Goal: Task Accomplishment & Management: Manage account settings

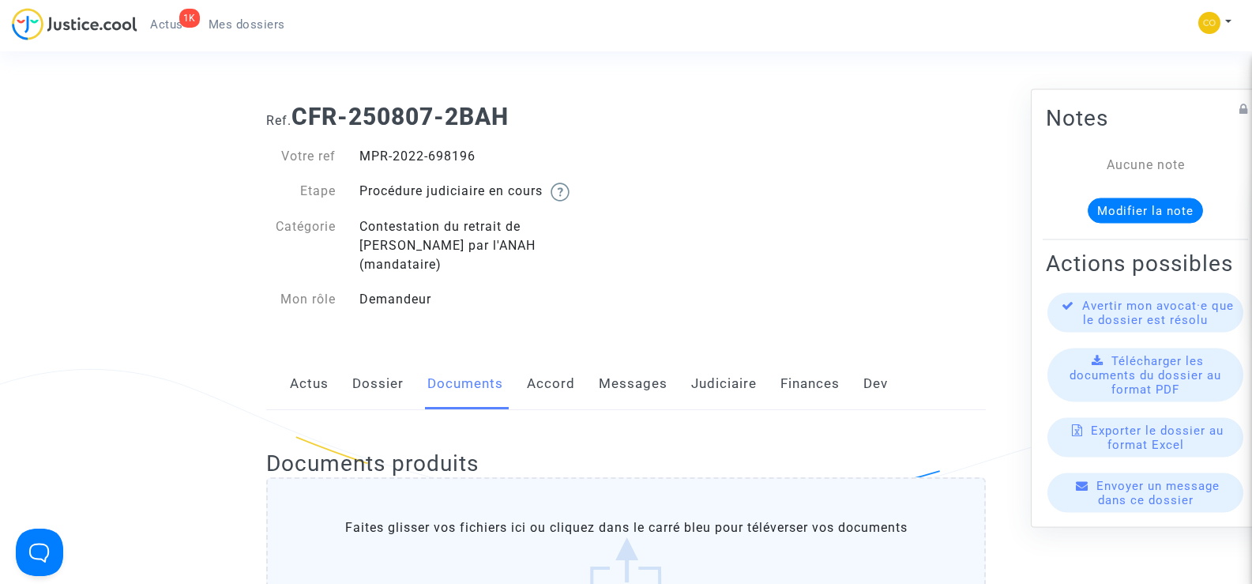
click at [262, 20] on span "Mes dossiers" at bounding box center [247, 24] width 77 height 14
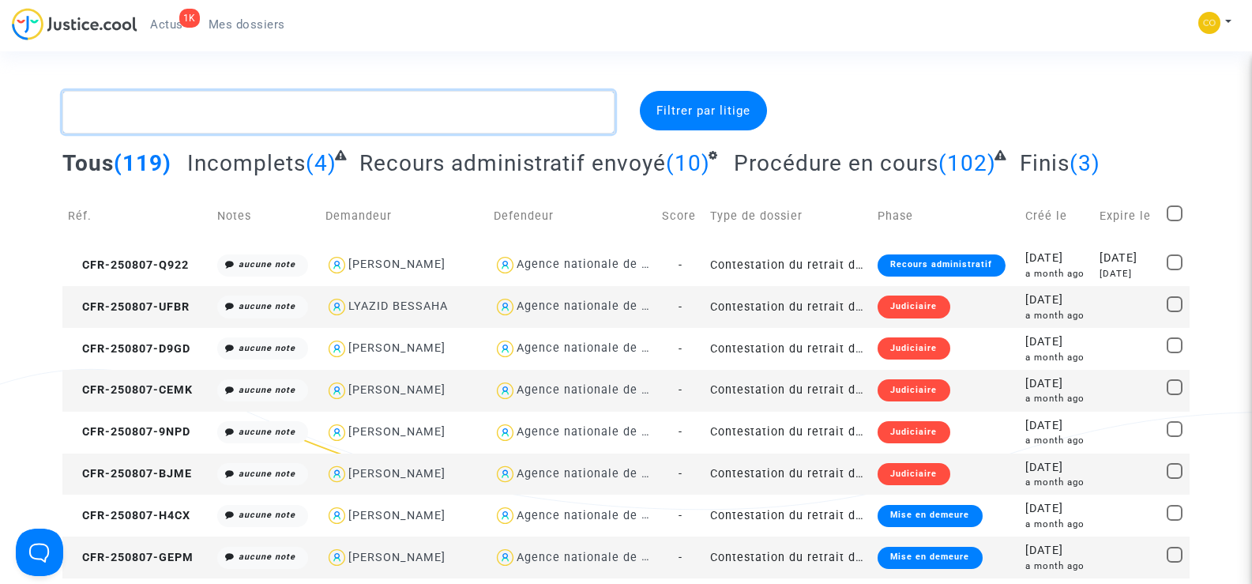
click at [222, 114] on textarea at bounding box center [338, 112] width 552 height 43
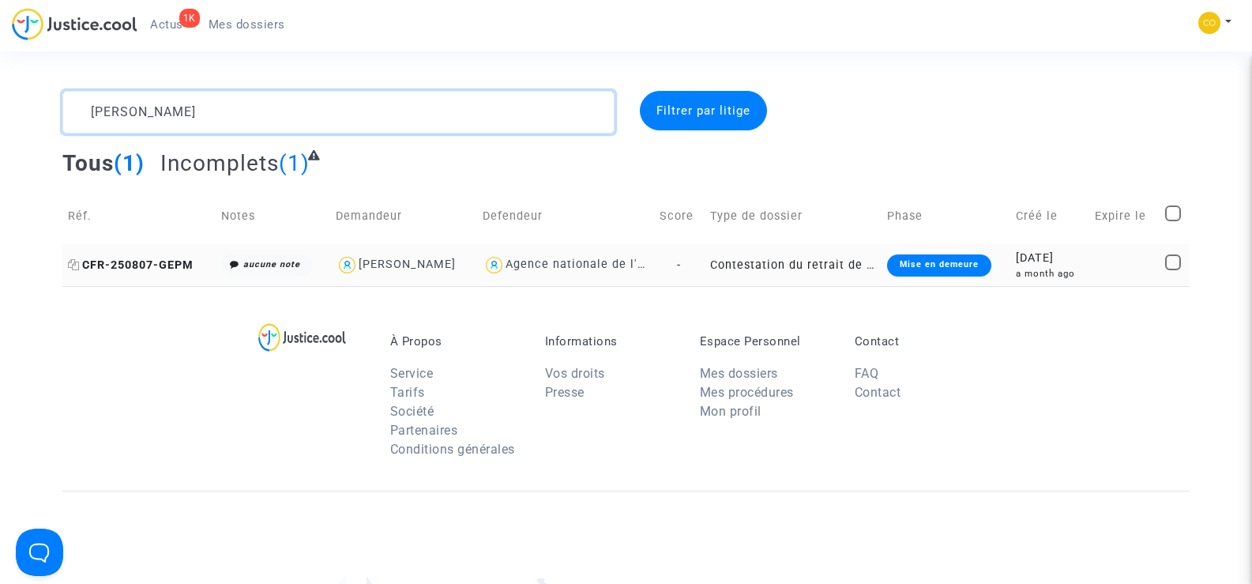
type textarea "[PERSON_NAME]"
click at [114, 270] on span "CFR-250807-GEPM" at bounding box center [131, 264] width 126 height 13
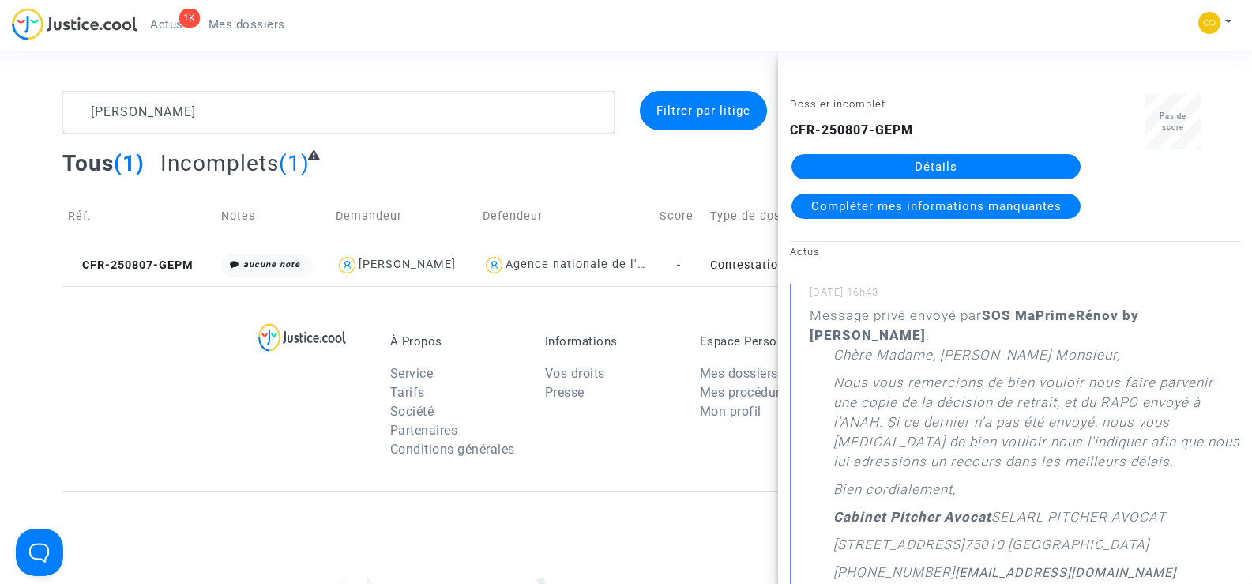
click at [913, 169] on link "Détails" at bounding box center [936, 166] width 289 height 25
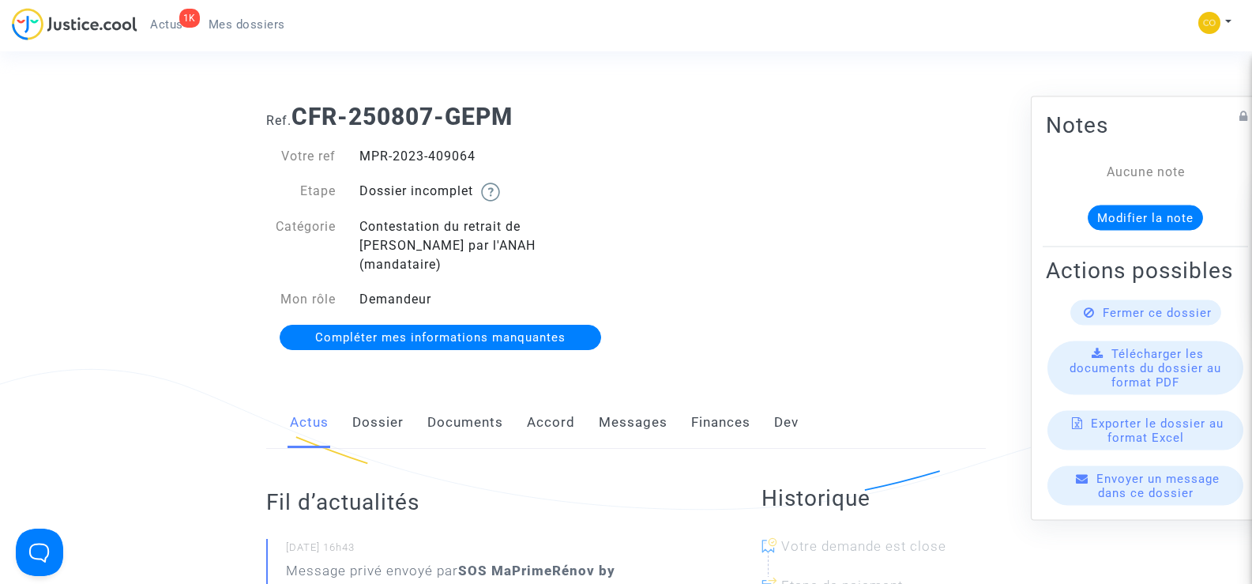
click at [497, 407] on link "Documents" at bounding box center [466, 423] width 76 height 52
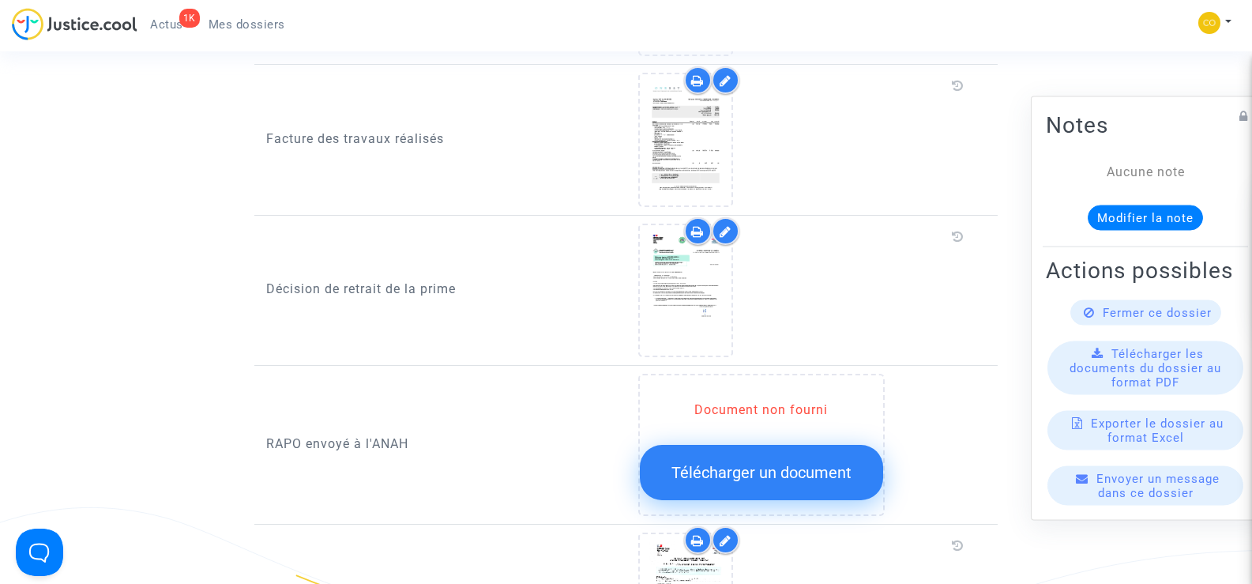
scroll to position [1264, 0]
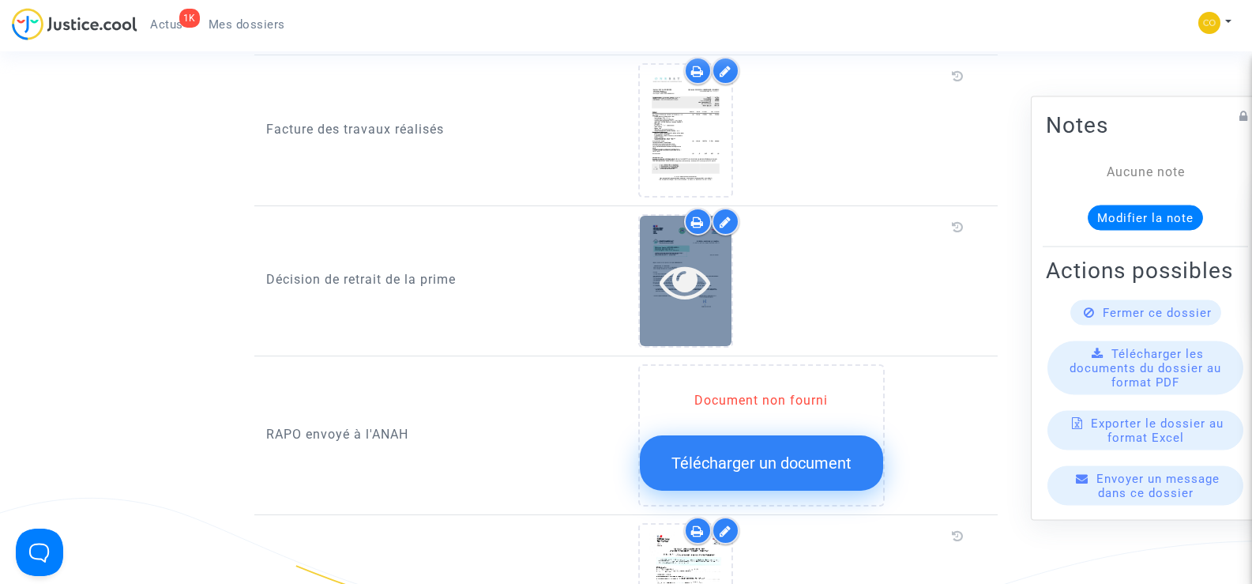
click at [675, 273] on icon at bounding box center [685, 281] width 51 height 51
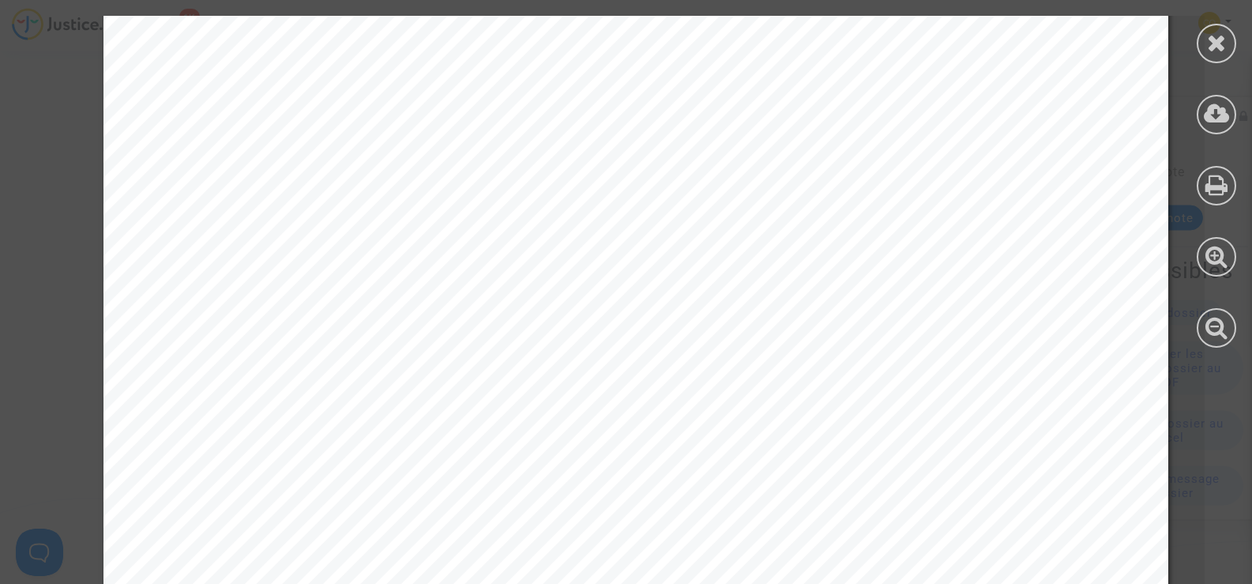
scroll to position [553, 0]
drag, startPoint x: 706, startPoint y: 97, endPoint x: 669, endPoint y: 251, distance: 158.7
click at [669, 251] on div "[PERSON_NAME] [PERSON_NAME] [STREET_ADDRESS] Référence dossier :MPR-2023-409064…" at bounding box center [636, 217] width 1065 height 1508
click at [1228, 41] on div at bounding box center [1217, 44] width 40 height 40
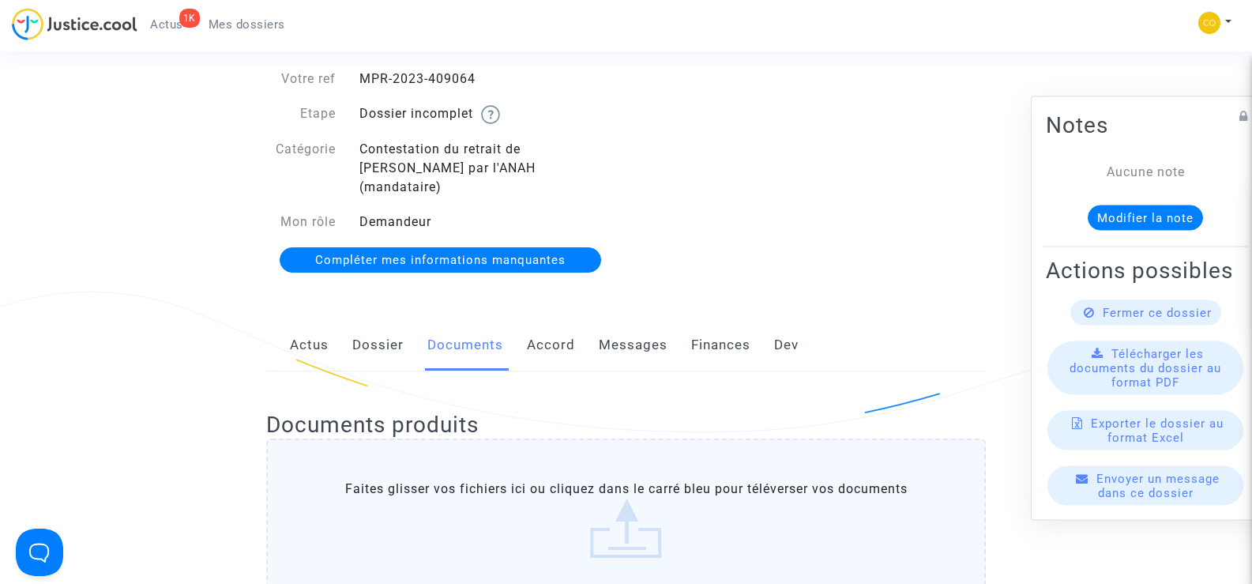
scroll to position [0, 0]
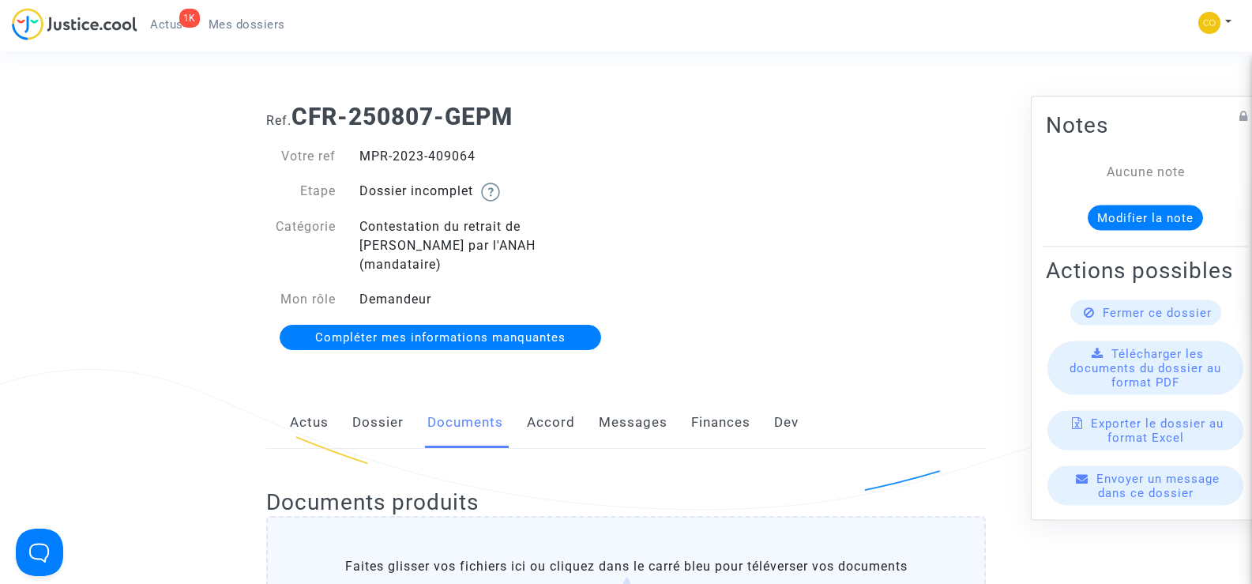
click at [243, 21] on span "Mes dossiers" at bounding box center [247, 24] width 77 height 14
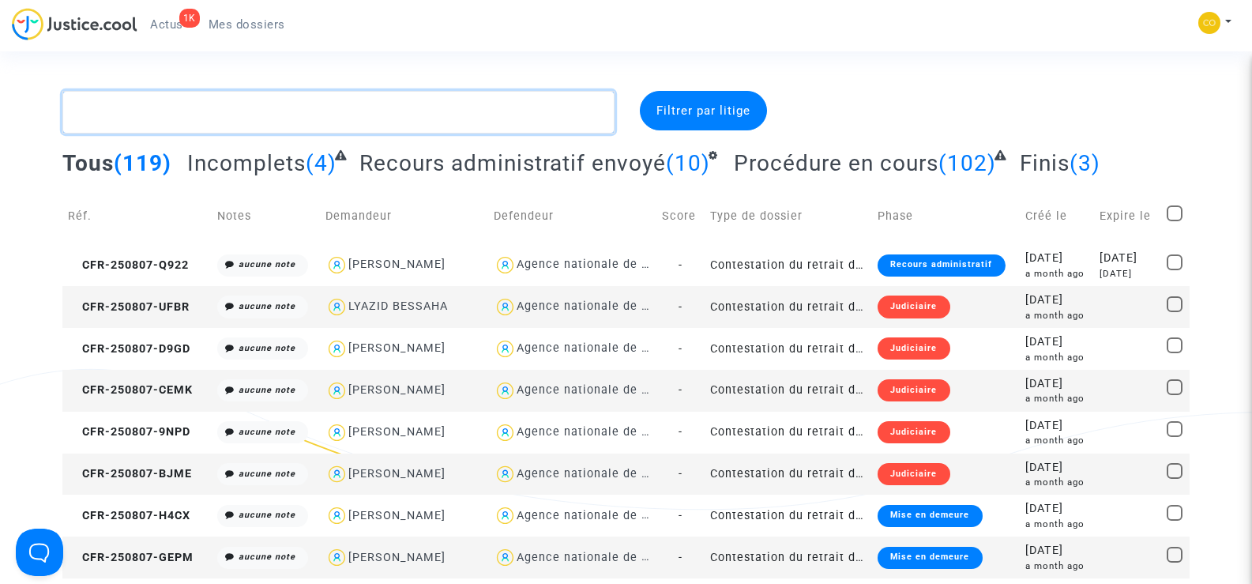
click at [179, 113] on textarea at bounding box center [338, 112] width 552 height 43
click at [125, 115] on textarea at bounding box center [338, 112] width 552 height 43
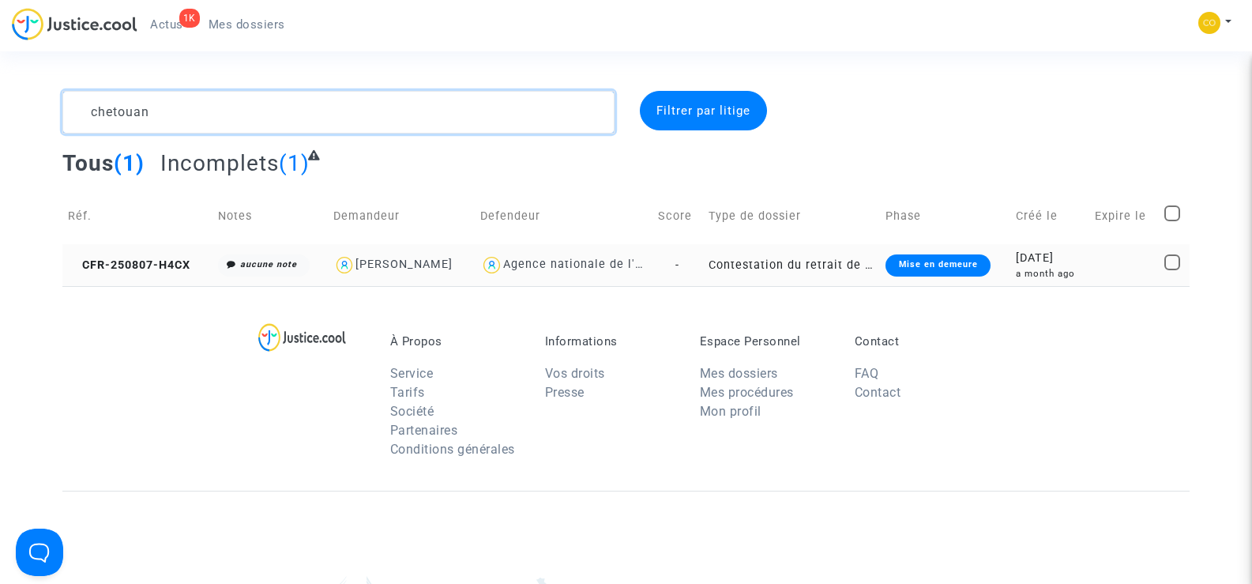
type textarea "chetouan"
click at [113, 275] on td "CFR-250807-H4CX" at bounding box center [137, 265] width 150 height 42
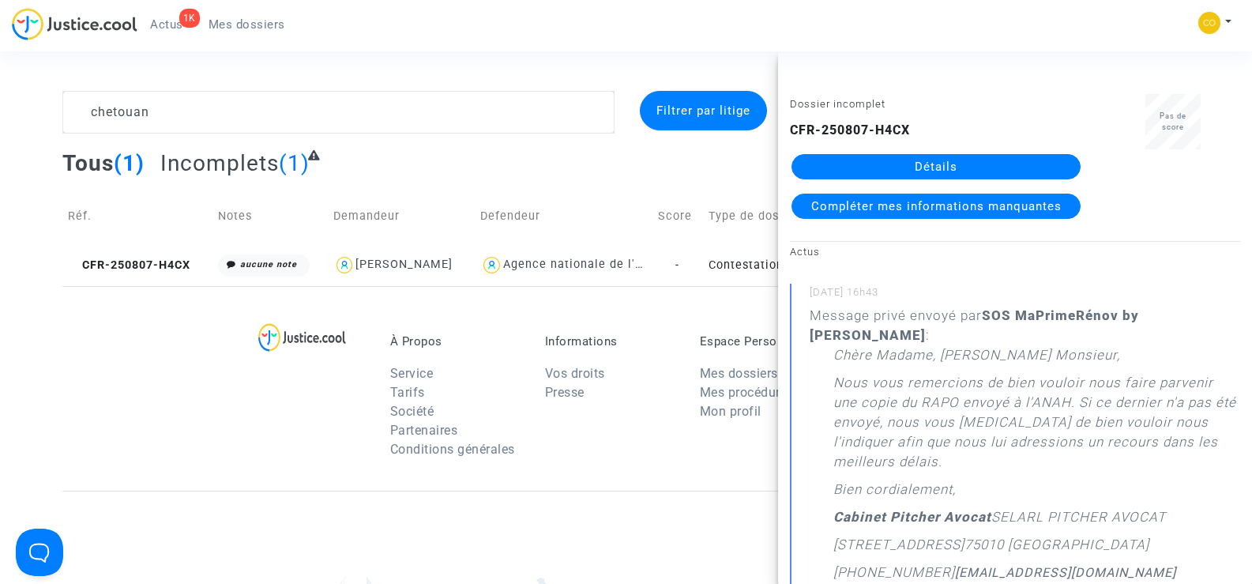
click at [1009, 168] on link "Détails" at bounding box center [936, 166] width 289 height 25
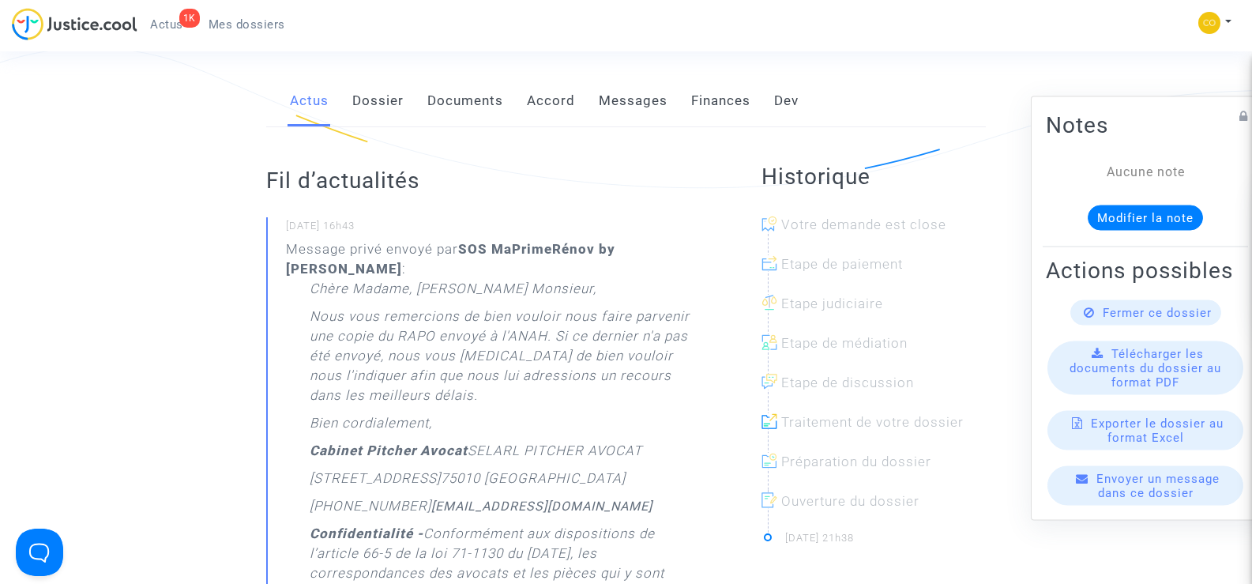
scroll to position [316, 0]
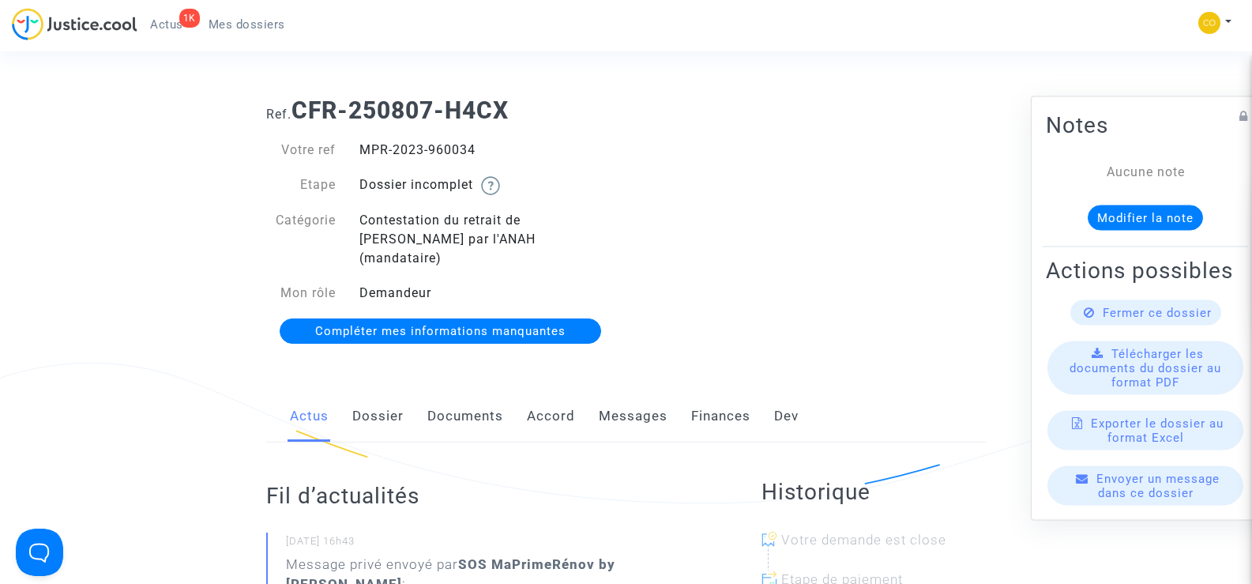
scroll to position [0, 0]
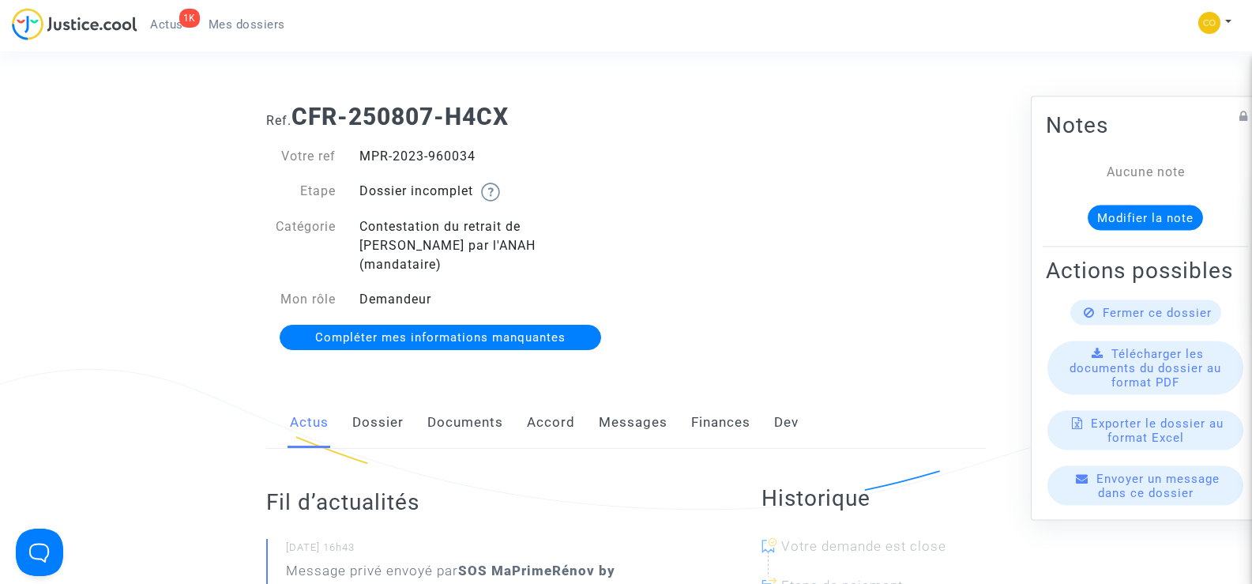
click at [474, 403] on link "Documents" at bounding box center [466, 423] width 76 height 52
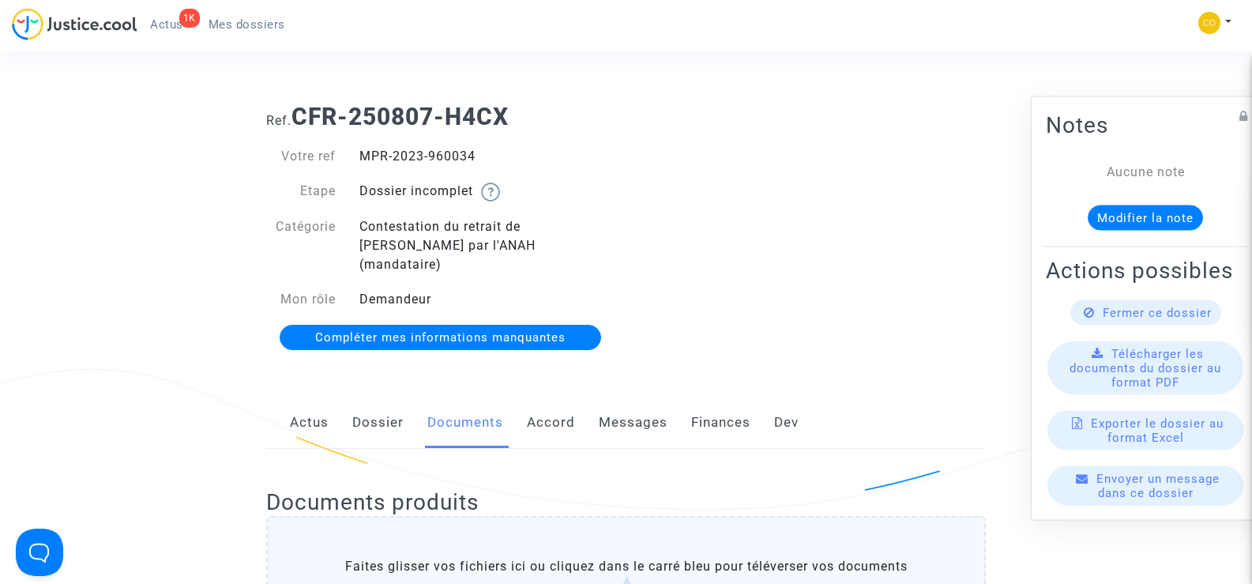
click at [263, 21] on span "Mes dossiers" at bounding box center [247, 24] width 77 height 14
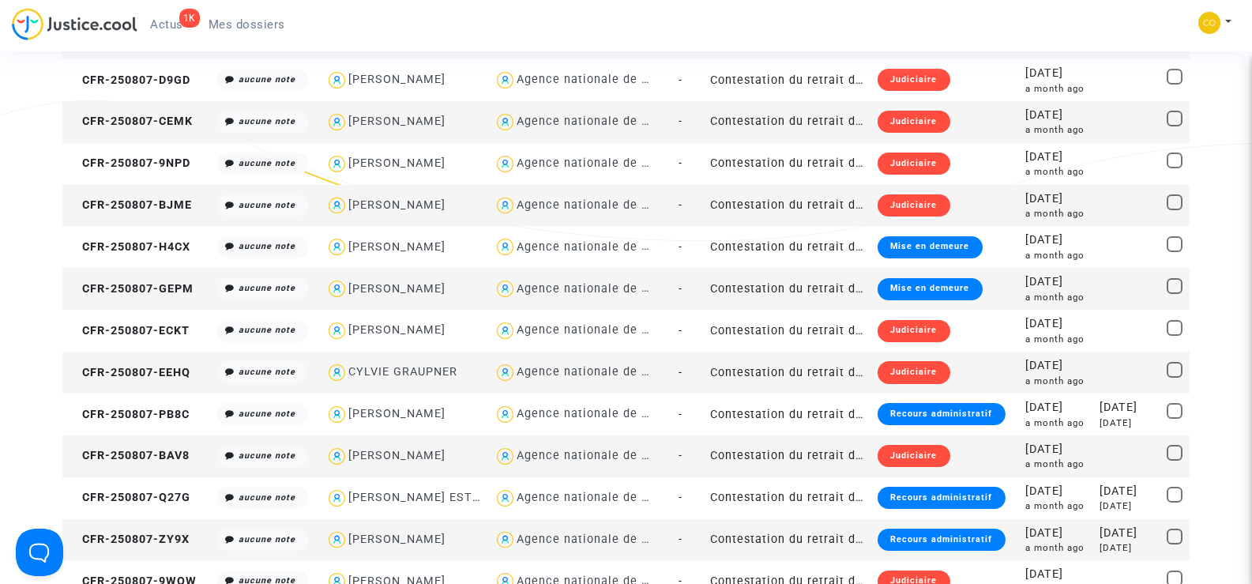
scroll to position [237, 0]
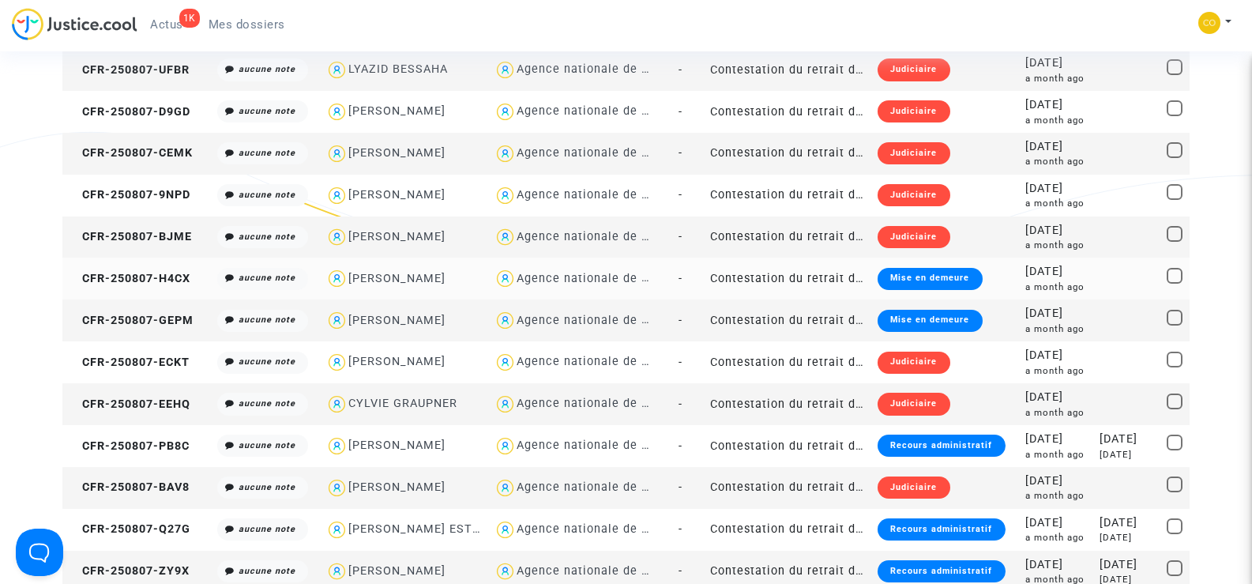
click at [919, 272] on div "Mise en demeure" at bounding box center [930, 279] width 104 height 22
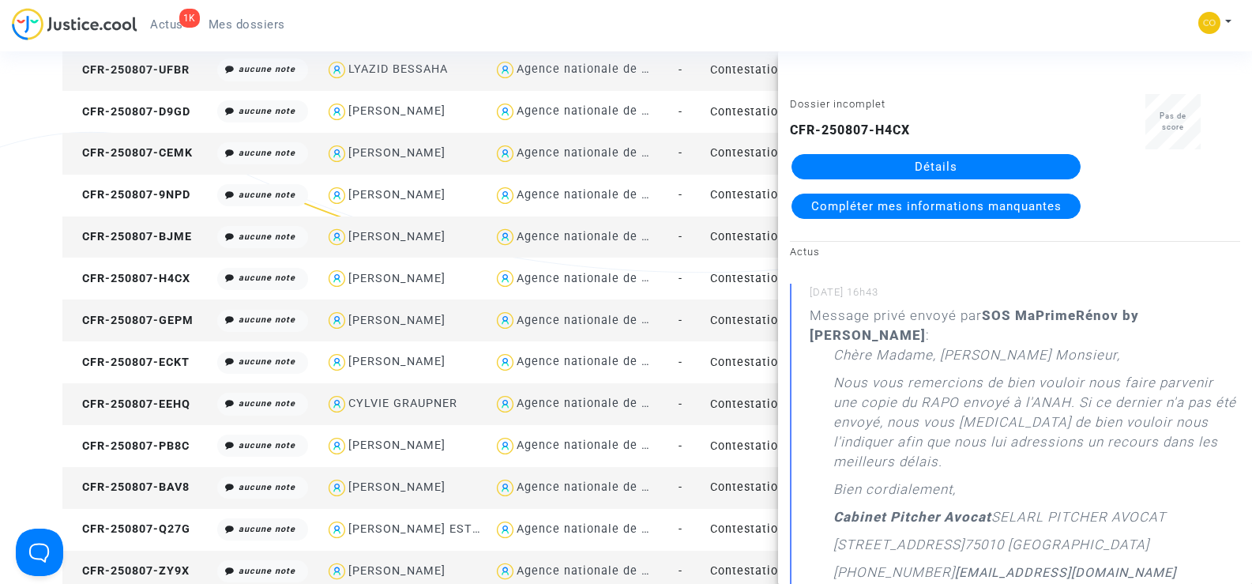
click at [946, 171] on link "Détails" at bounding box center [936, 166] width 289 height 25
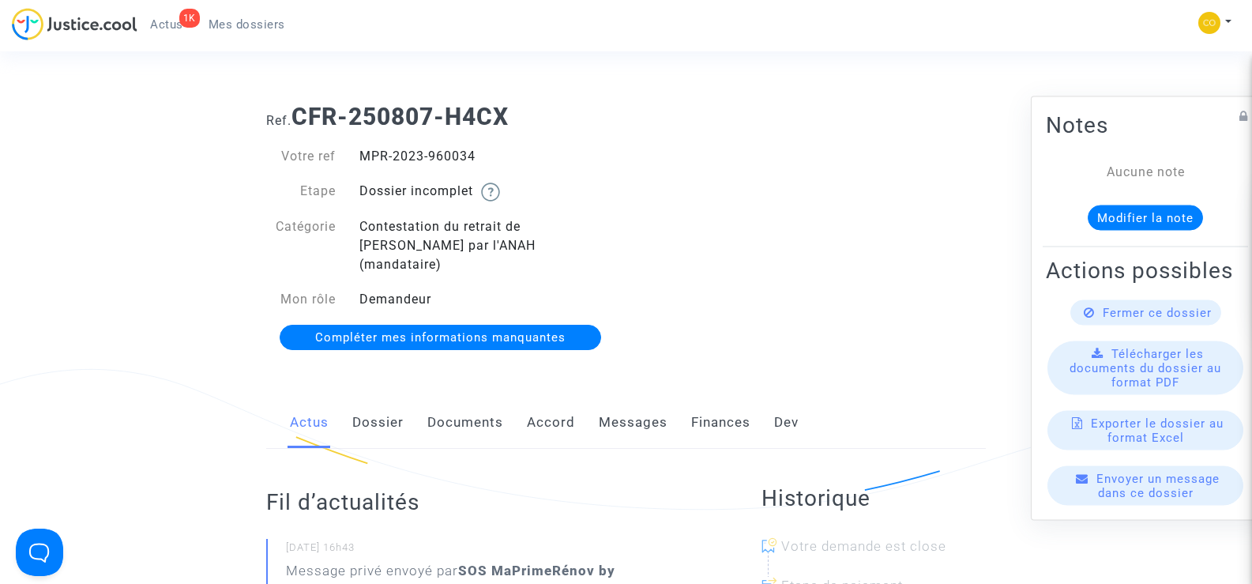
click at [478, 401] on link "Documents" at bounding box center [466, 423] width 76 height 52
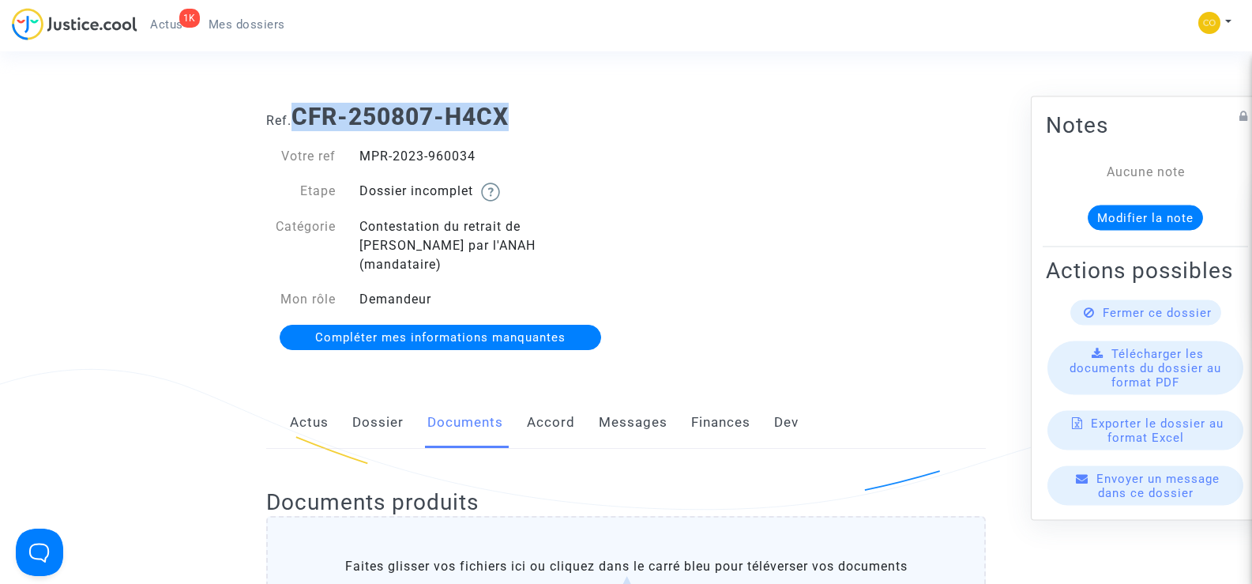
drag, startPoint x: 525, startPoint y: 121, endPoint x: 300, endPoint y: 116, distance: 225.3
click at [300, 116] on h1 "Ref. CFR-250807-H4CX" at bounding box center [626, 117] width 720 height 28
copy b "CFR-250807-H4CX"
click at [597, 119] on h1 "Ref. CFR-250807-H4CX" at bounding box center [626, 117] width 720 height 28
drag, startPoint x: 525, startPoint y: 118, endPoint x: 300, endPoint y: 124, distance: 225.3
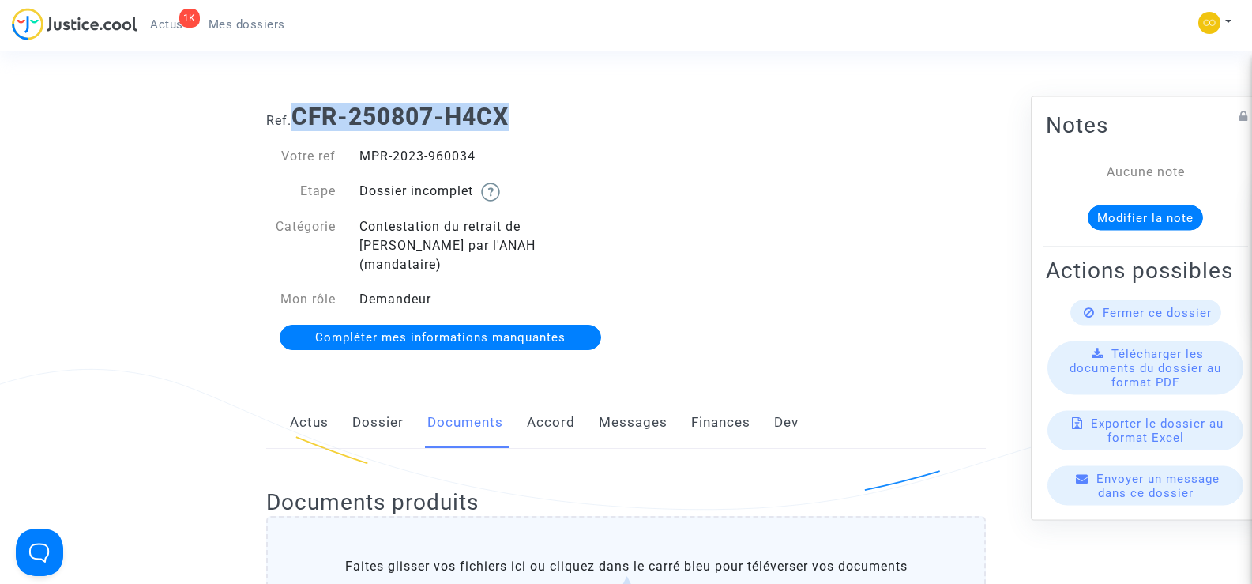
click at [300, 124] on h1 "Ref. CFR-250807-H4CX" at bounding box center [626, 117] width 720 height 28
copy b "CFR-250807-H4CX"
click at [851, 298] on div "Ref. CFR-250807-H4CX Votre ref MPR-2023-960034 Etape Dossier incomplet Catégori…" at bounding box center [626, 227] width 744 height 273
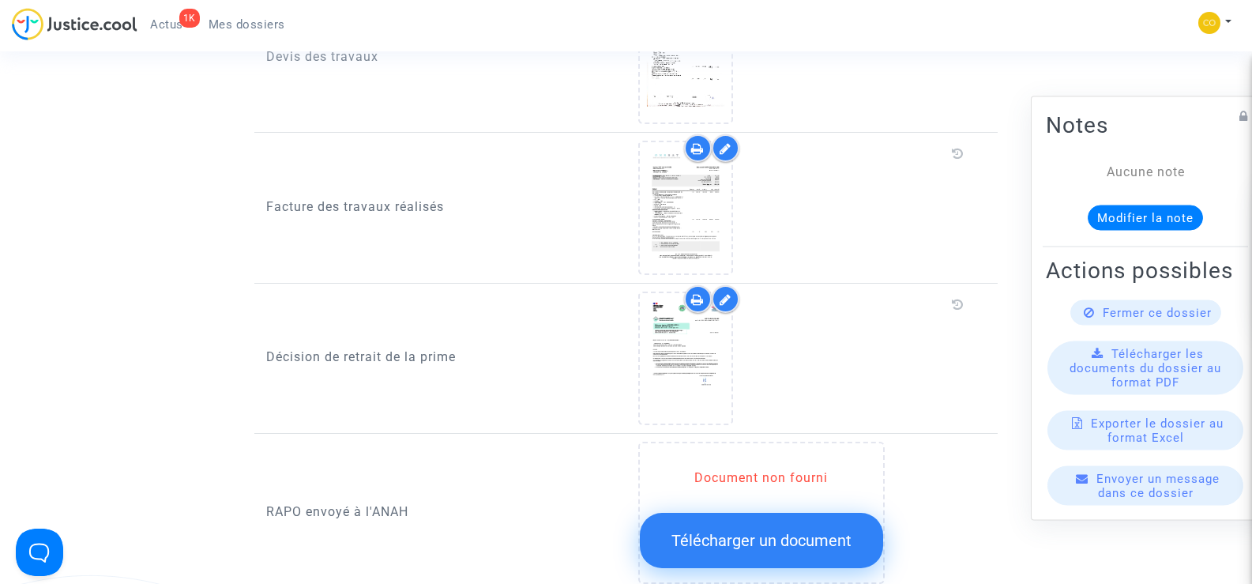
scroll to position [1185, 0]
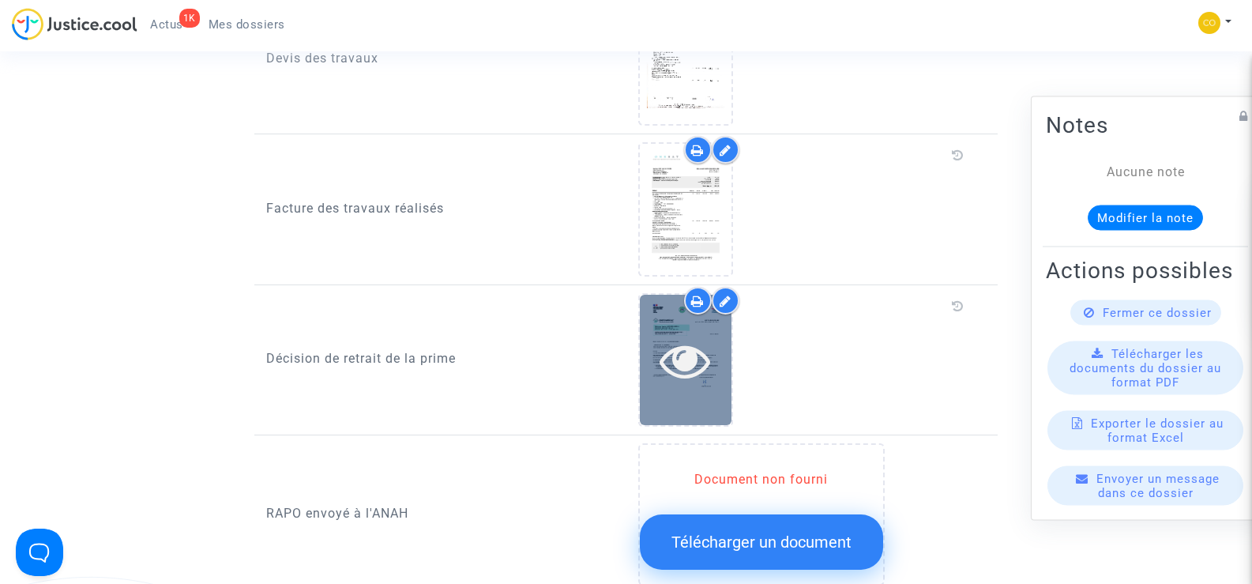
click at [702, 356] on icon at bounding box center [685, 360] width 51 height 51
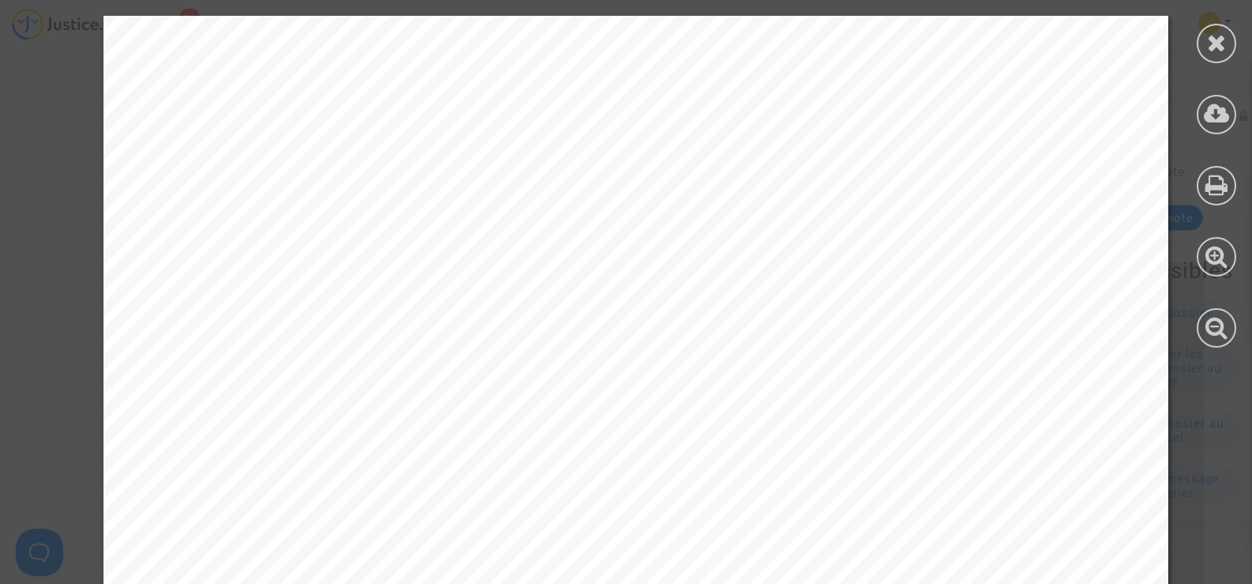
click at [1216, 43] on icon at bounding box center [1217, 43] width 20 height 24
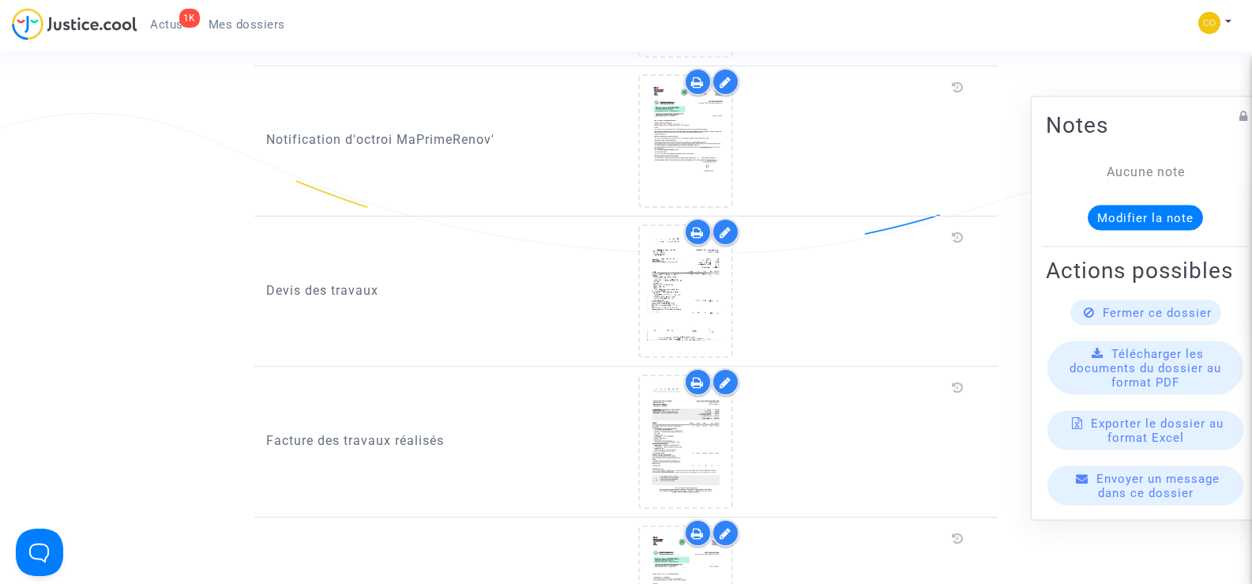
scroll to position [948, 0]
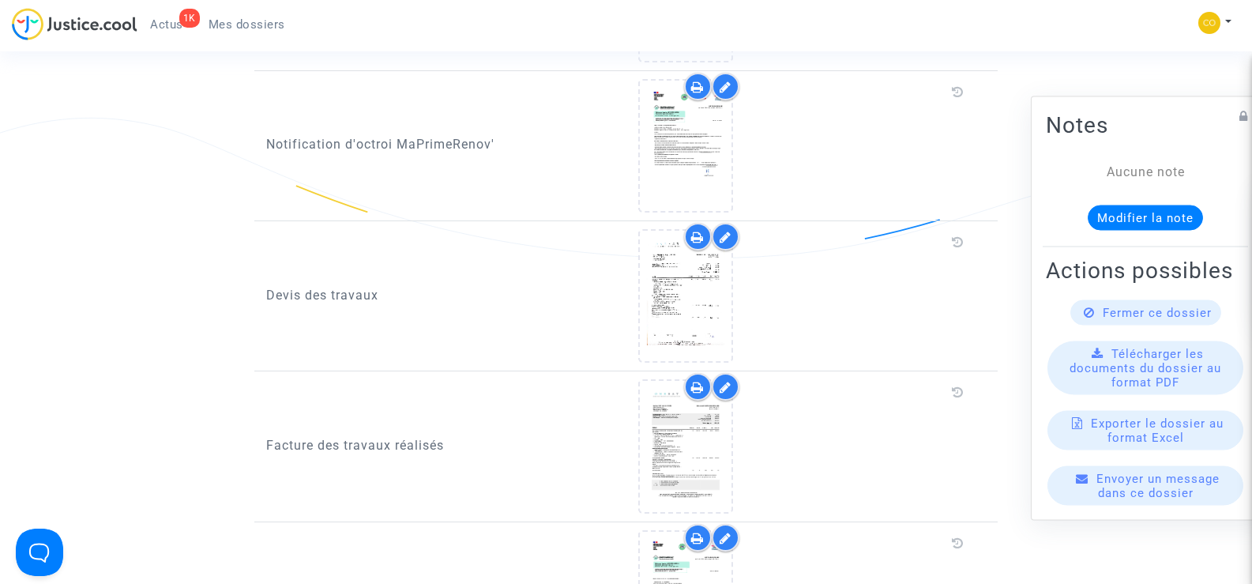
click at [261, 26] on span "Mes dossiers" at bounding box center [247, 24] width 77 height 14
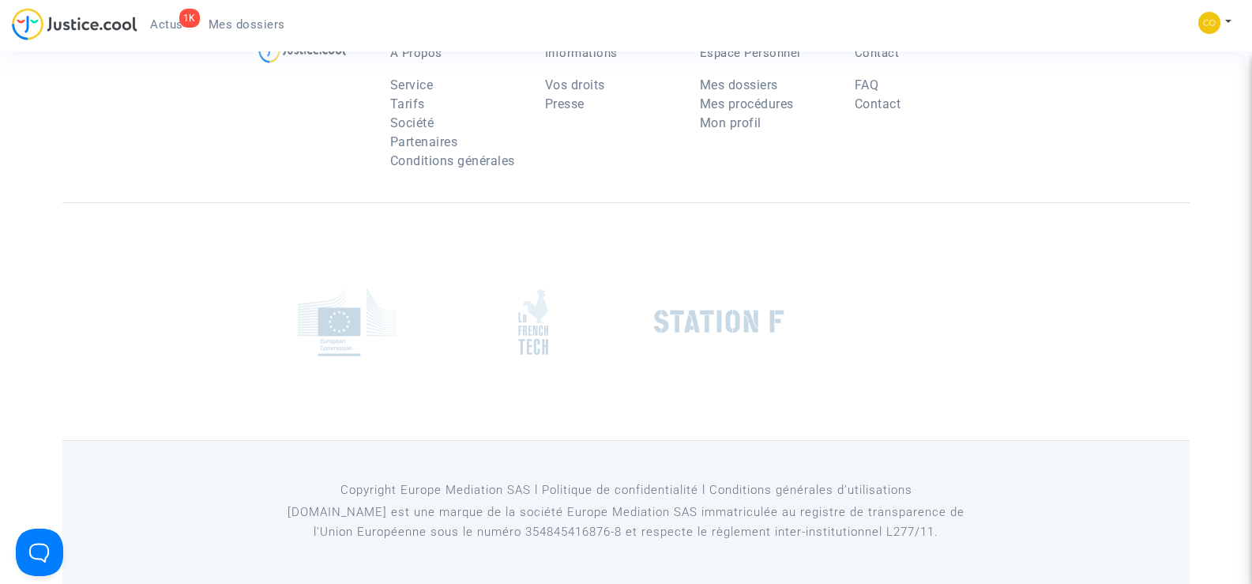
scroll to position [152, 0]
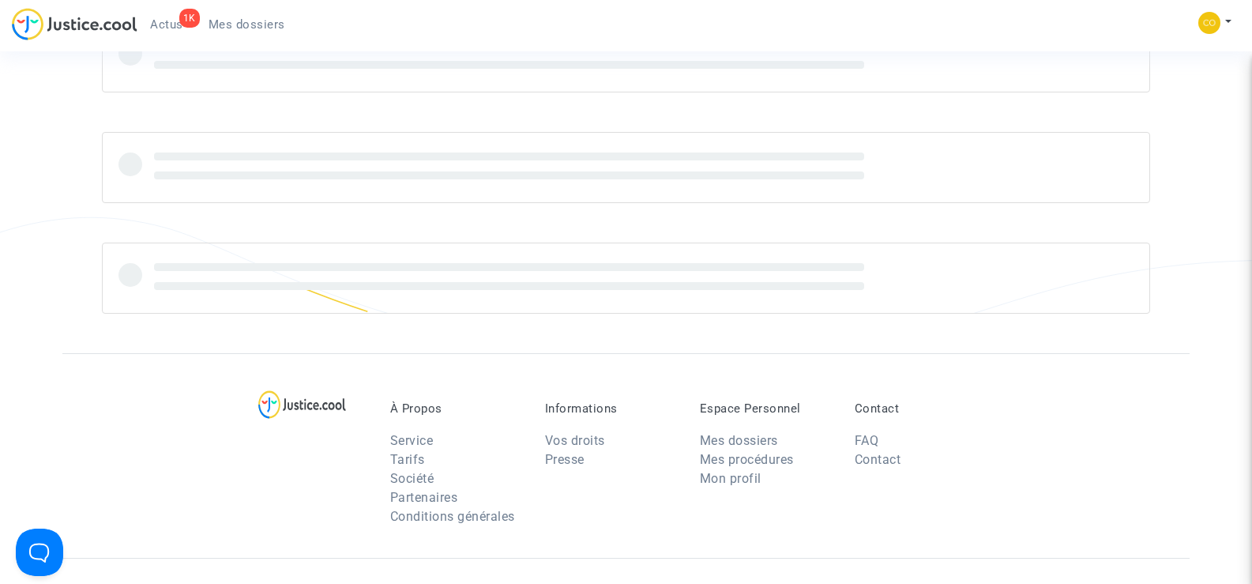
scroll to position [7, 0]
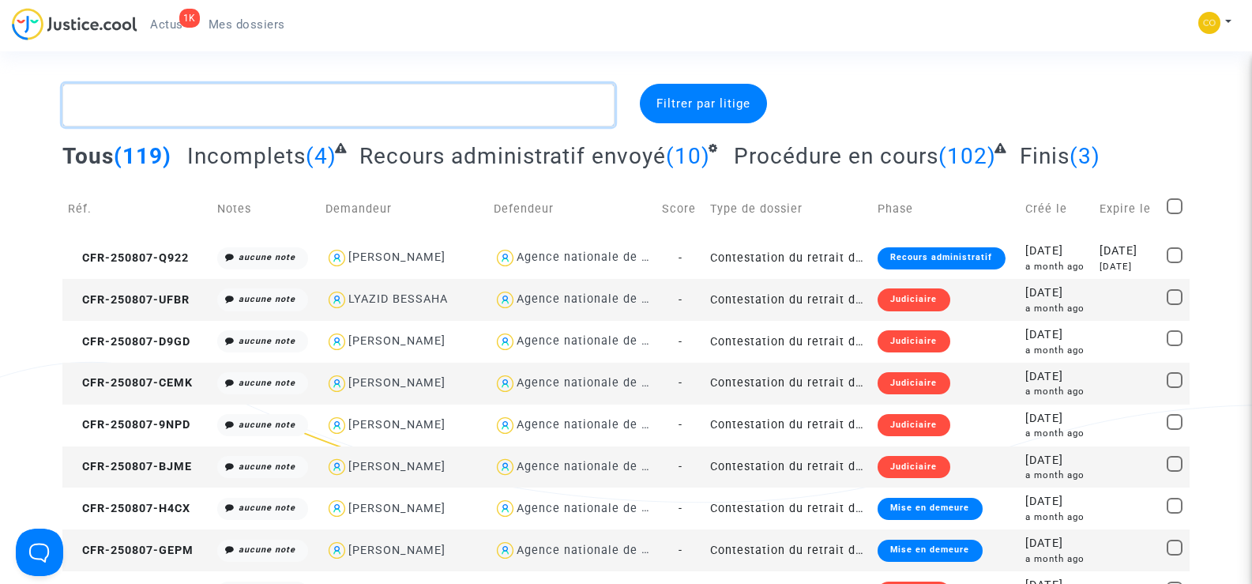
click at [131, 113] on textarea at bounding box center [338, 105] width 552 height 43
paste textarea "[PERSON_NAME]"
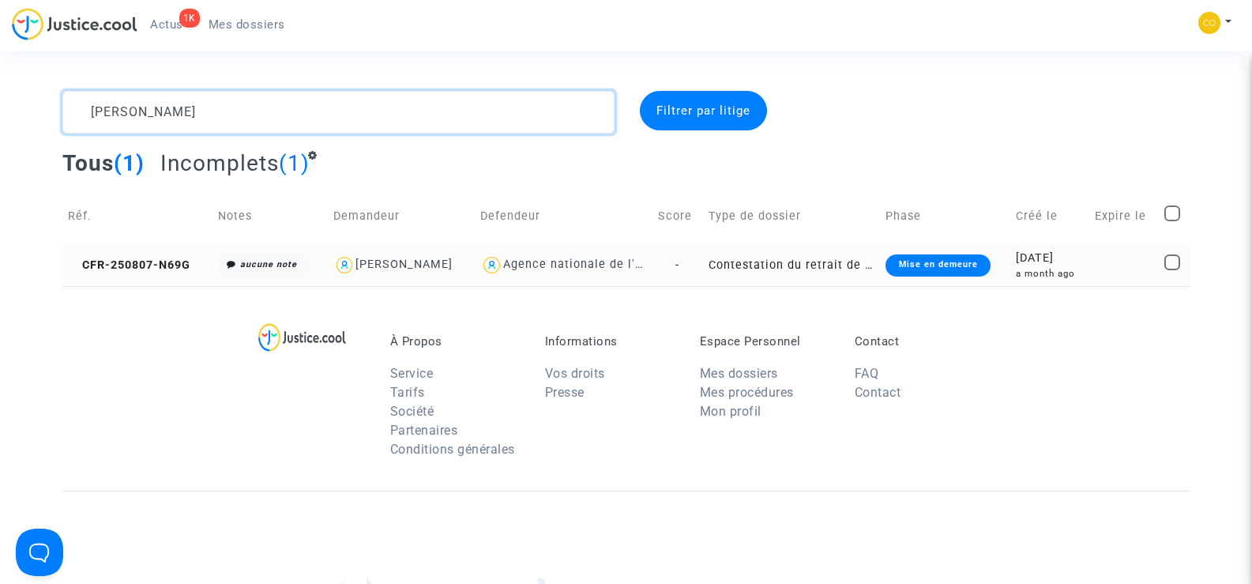
type textarea "[PERSON_NAME]"
click at [154, 274] on td "CFR-250807-N69G" at bounding box center [137, 265] width 150 height 42
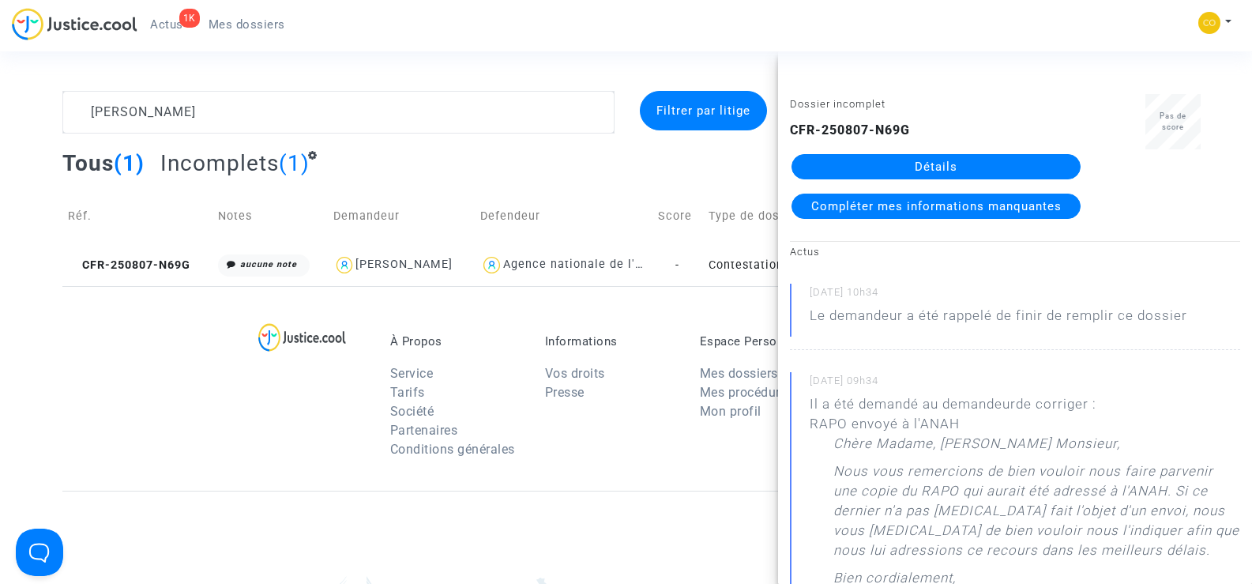
click at [886, 170] on link "Détails" at bounding box center [936, 166] width 289 height 25
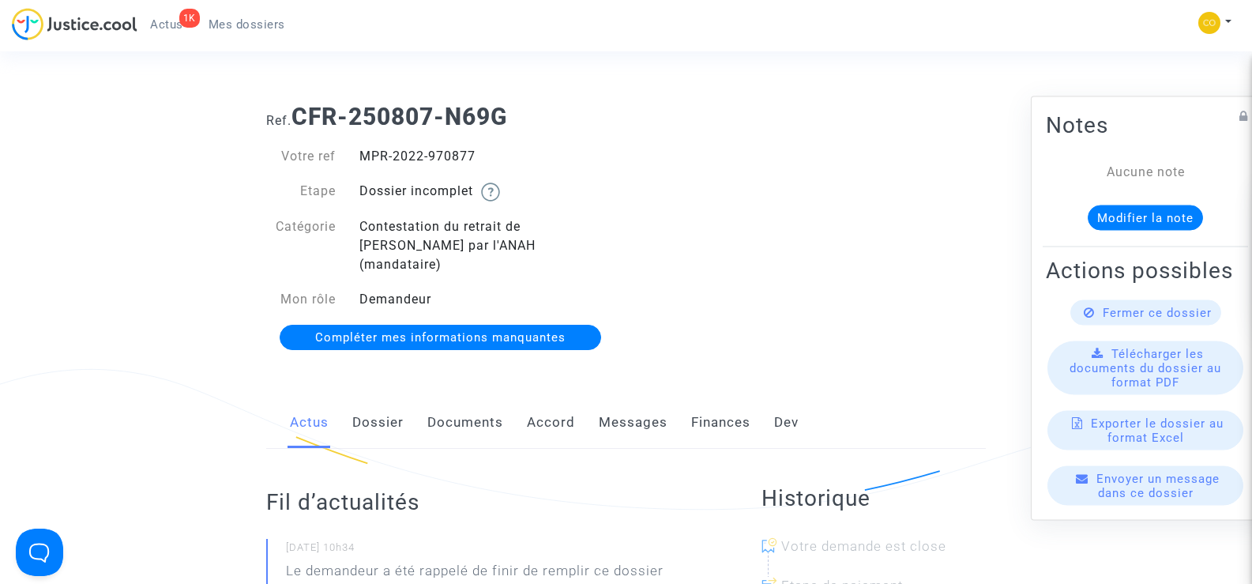
click at [456, 411] on link "Documents" at bounding box center [466, 423] width 76 height 52
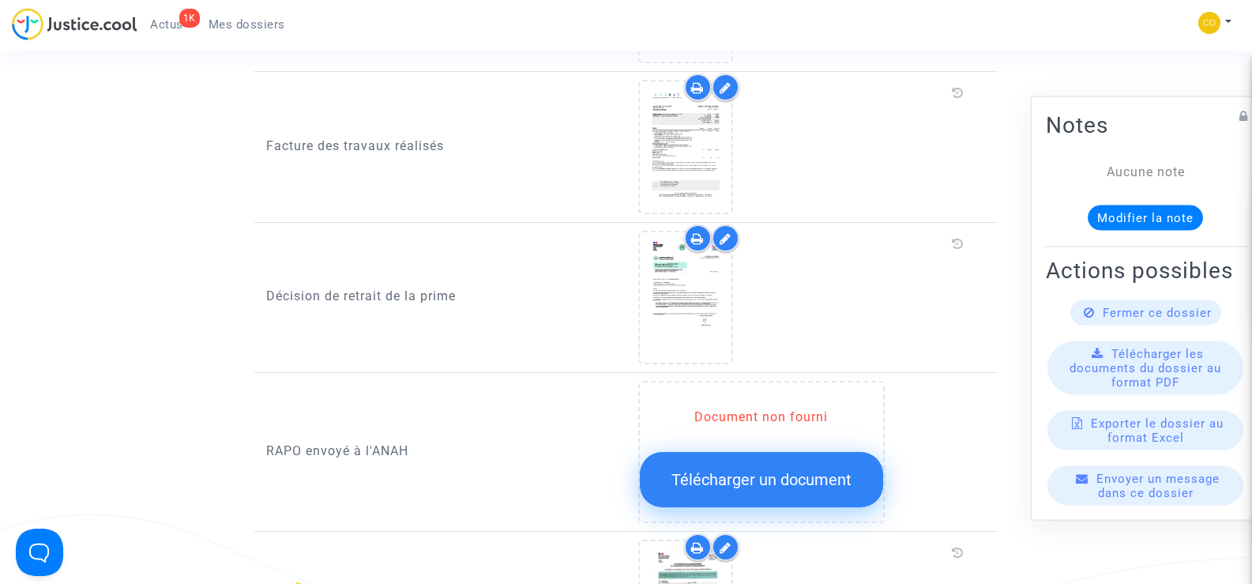
scroll to position [1264, 0]
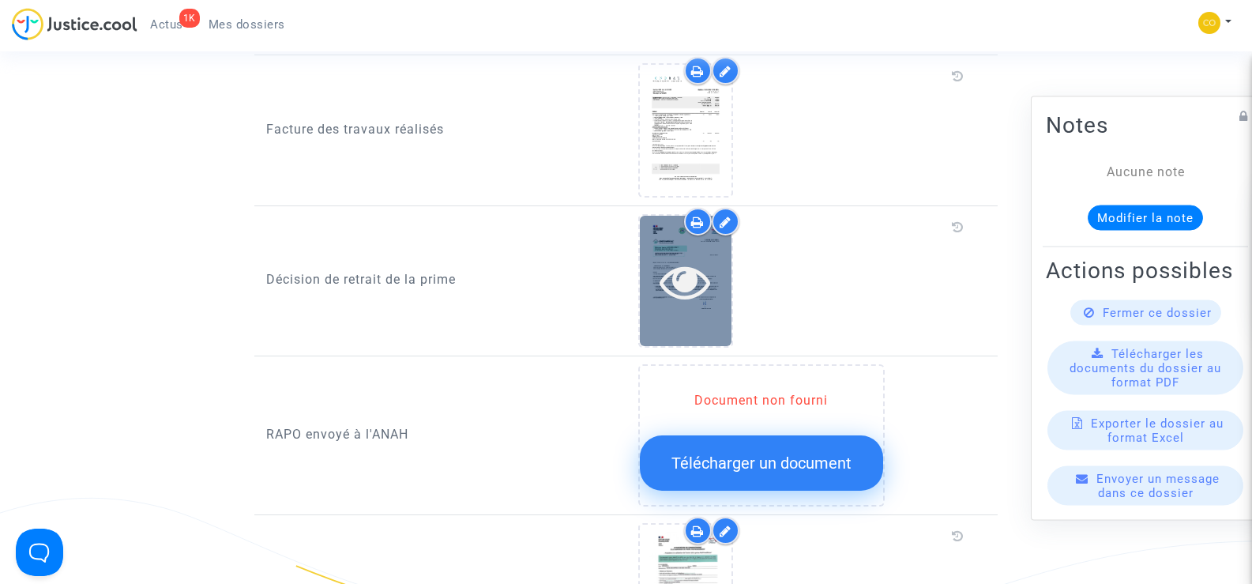
click at [686, 271] on icon at bounding box center [685, 281] width 51 height 51
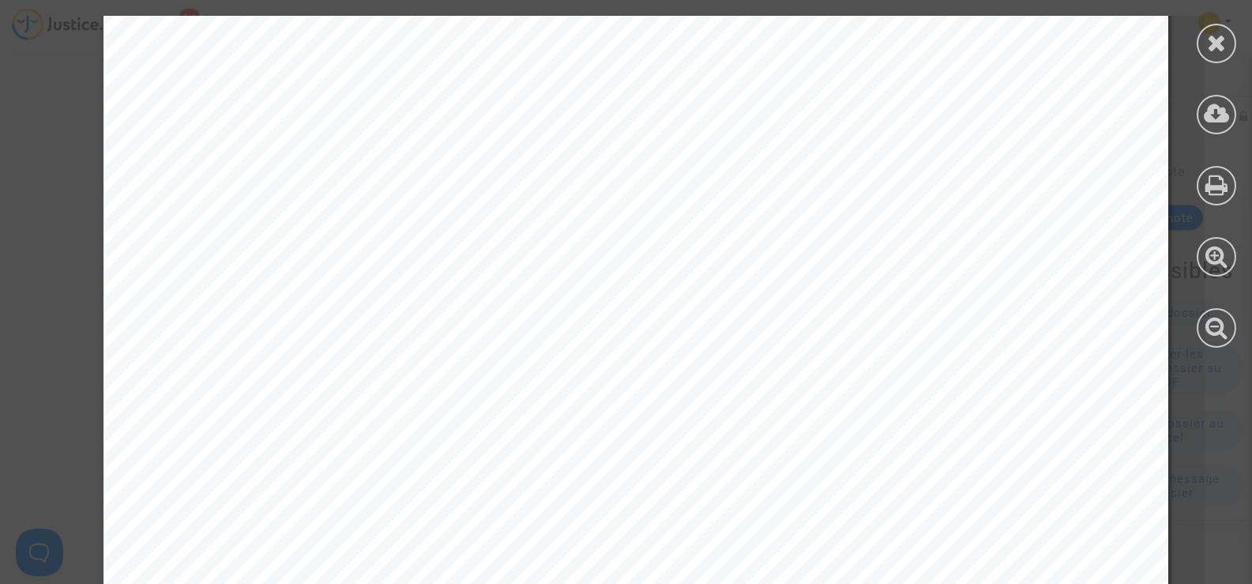
scroll to position [553, 0]
click at [1023, 143] on div "[PERSON_NAME] [STREET_ADDRESS] Référence dossier :MPR-2022-970877 Adresse du lo…" at bounding box center [636, 217] width 1065 height 1508
click at [908, 222] on div "[PERSON_NAME] [STREET_ADDRESS] Référence dossier :MPR-2022-970877 Adresse du lo…" at bounding box center [636, 296] width 1065 height 1508
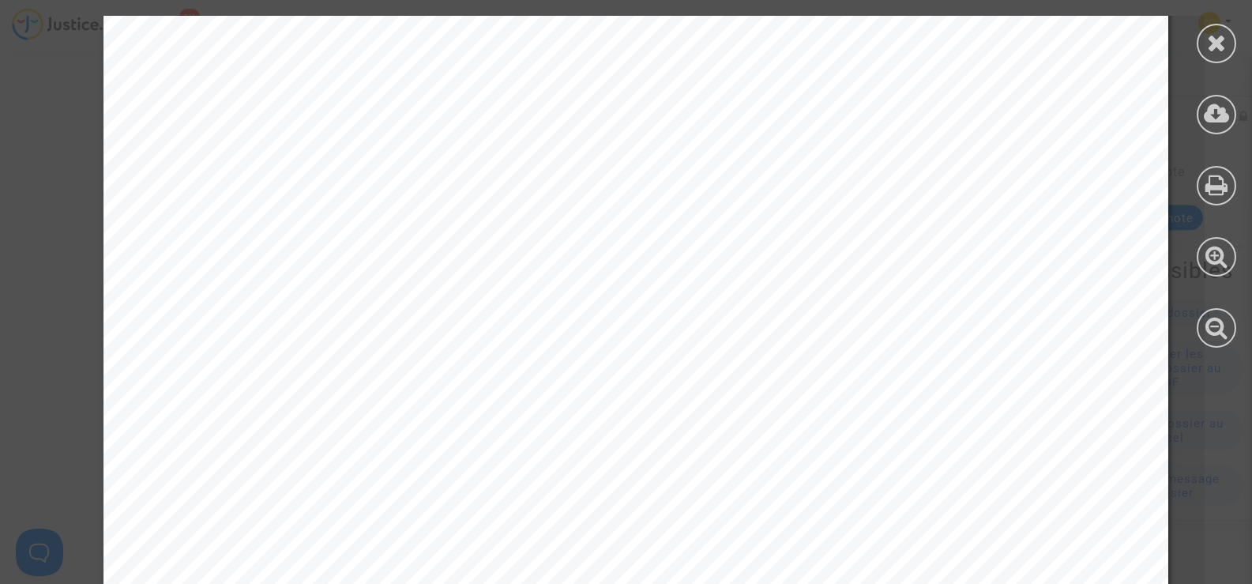
click at [981, 342] on span "avez rénové. En conséquence, et conformément à l'article 10 du décret du [DATE]…" at bounding box center [630, 345] width 805 height 13
click at [1211, 54] on icon at bounding box center [1217, 43] width 20 height 24
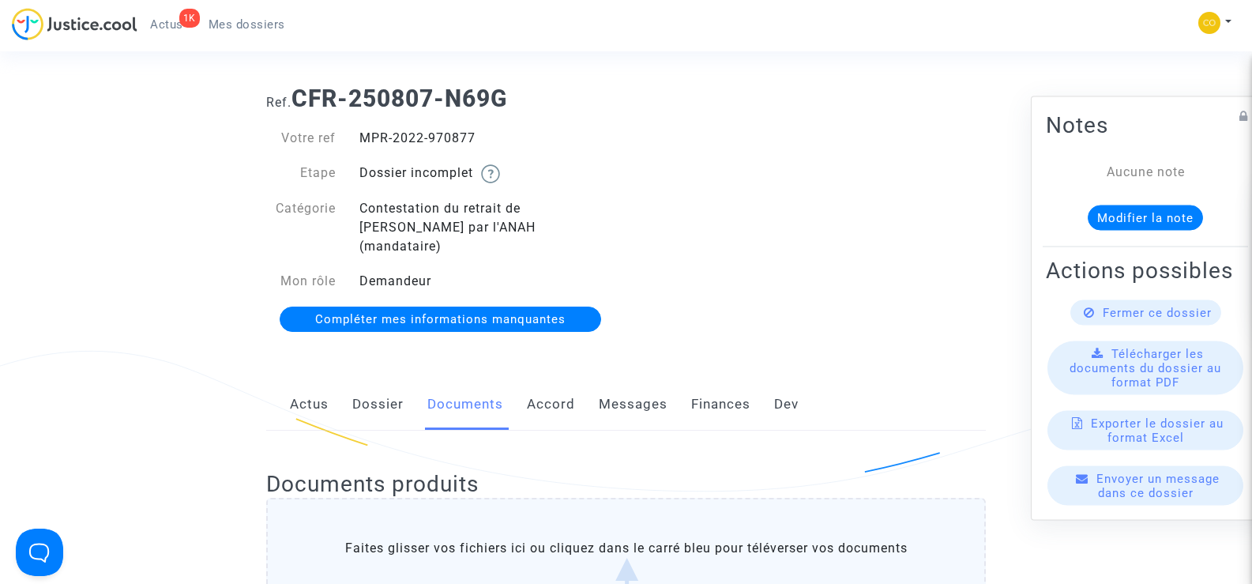
scroll to position [0, 0]
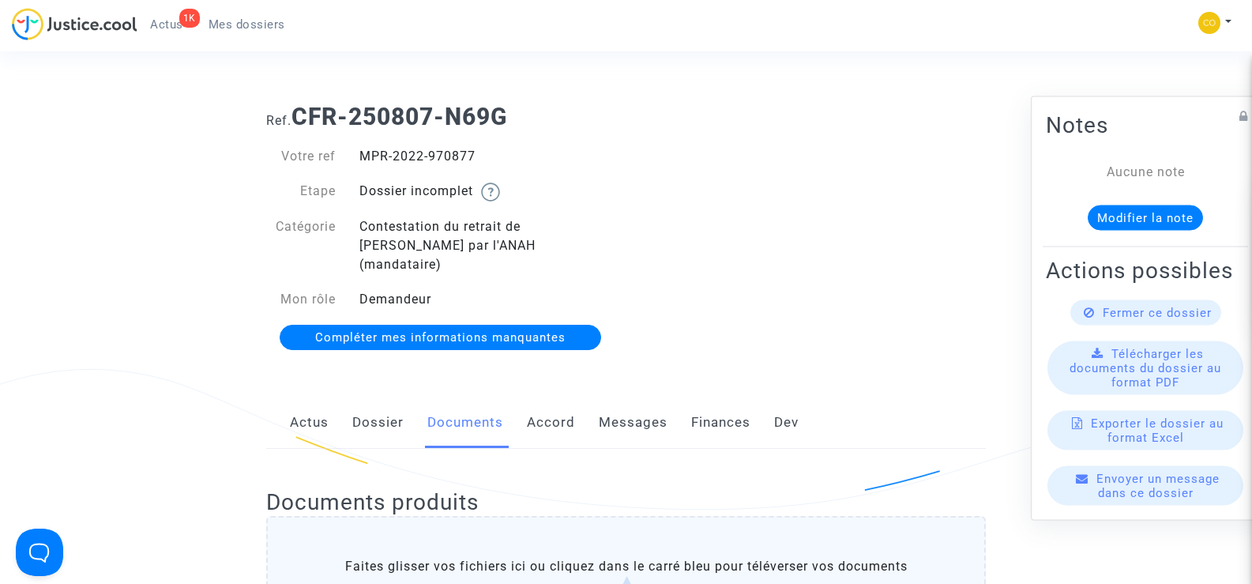
click at [229, 22] on span "Mes dossiers" at bounding box center [247, 24] width 77 height 14
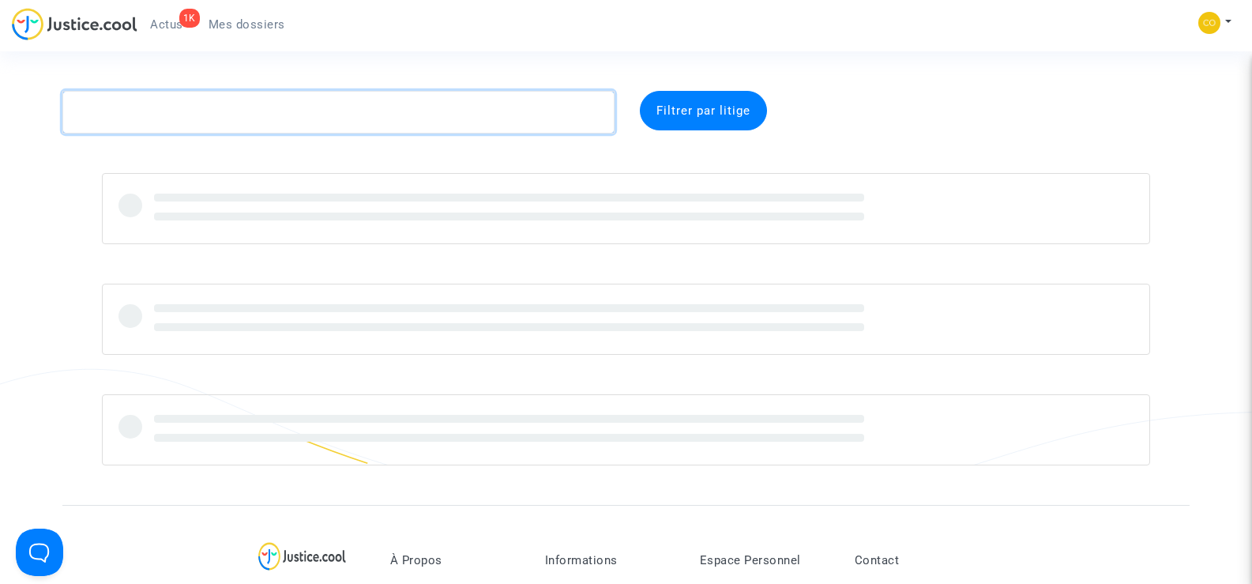
click at [190, 121] on textarea at bounding box center [338, 112] width 552 height 43
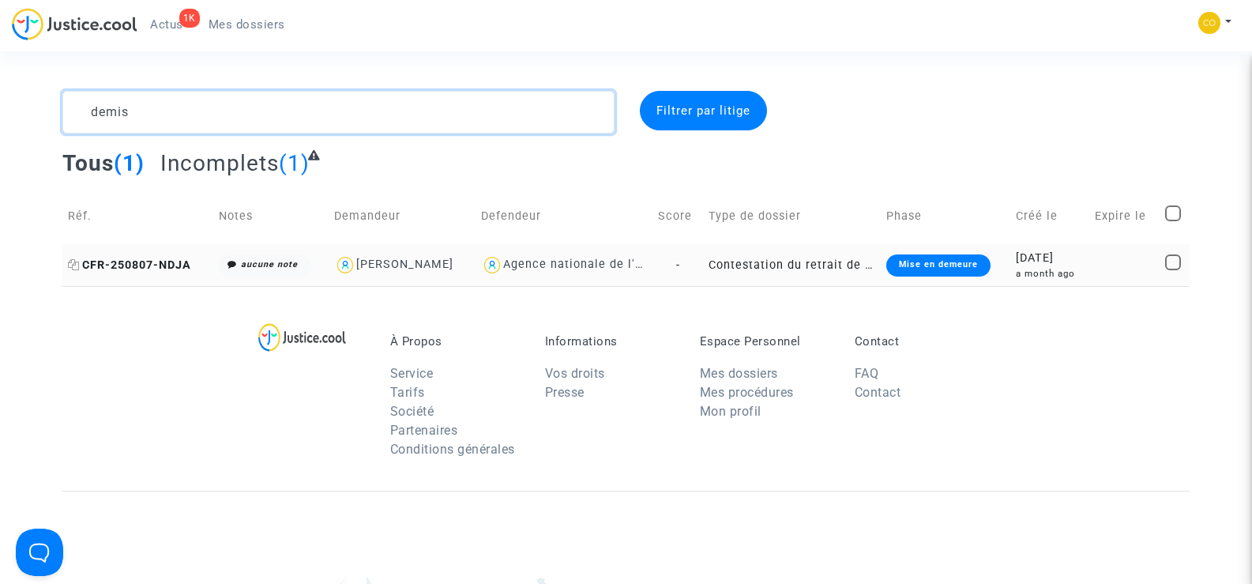
type textarea "demis"
click at [130, 266] on span "CFR-250807-NDJA" at bounding box center [129, 264] width 123 height 13
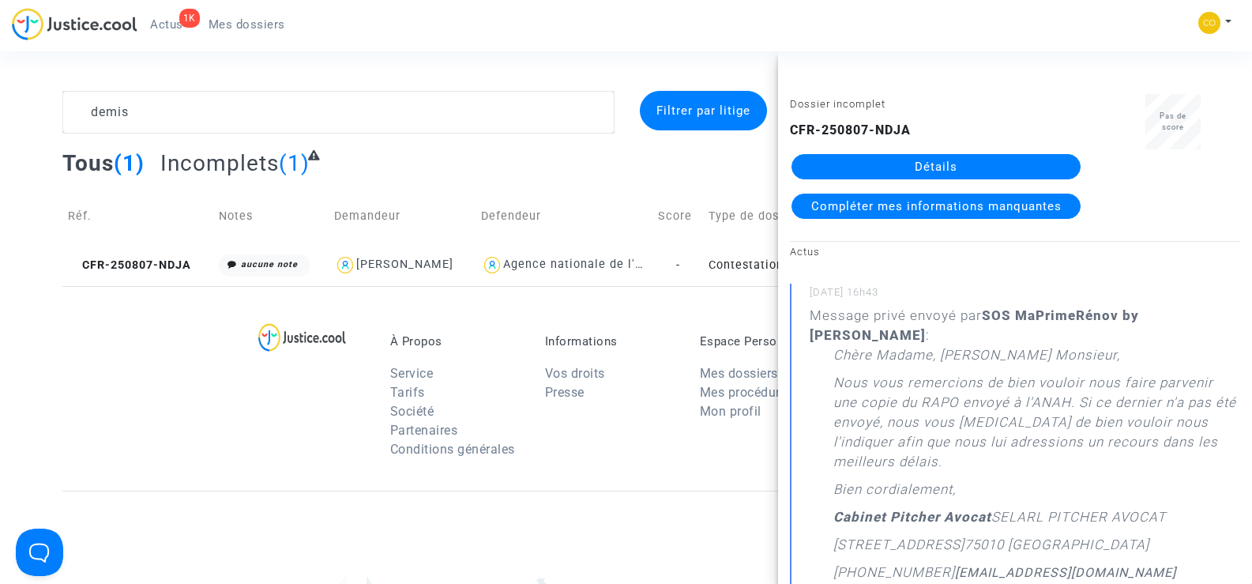
click at [970, 164] on link "Détails" at bounding box center [936, 166] width 289 height 25
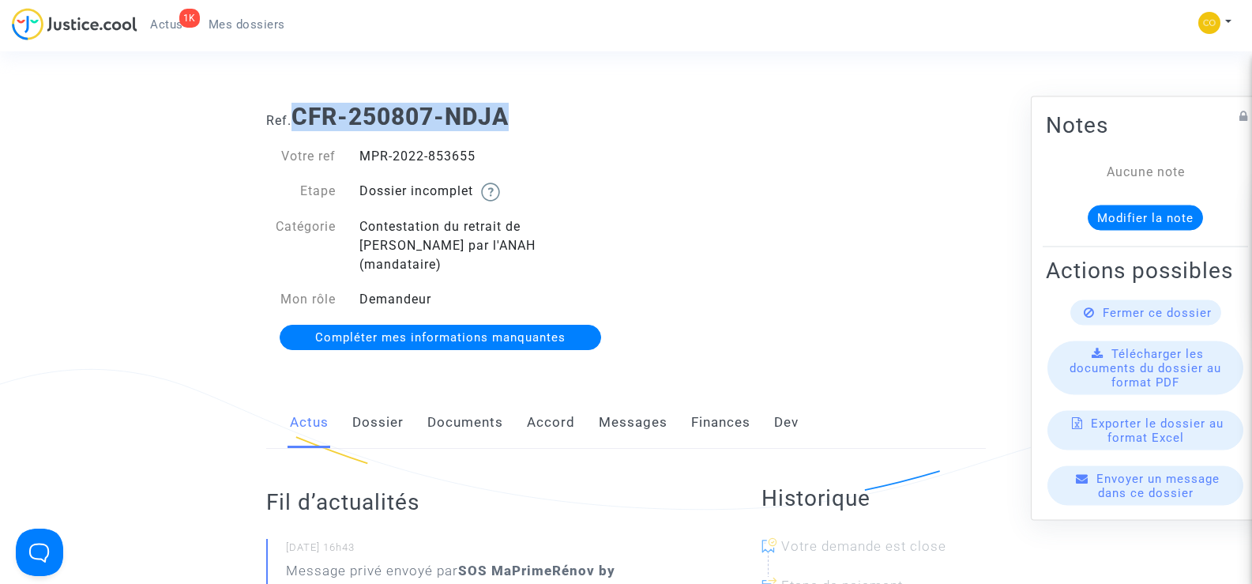
drag, startPoint x: 535, startPoint y: 126, endPoint x: 295, endPoint y: 123, distance: 240.2
click at [295, 123] on h1 "Ref. CFR-250807-NDJA" at bounding box center [626, 117] width 720 height 28
copy b "CFR-250807-NDJA"
click at [705, 113] on h1 "Ref. CFR-250807-NDJA" at bounding box center [626, 117] width 720 height 28
drag, startPoint x: 551, startPoint y: 126, endPoint x: 298, endPoint y: 108, distance: 253.5
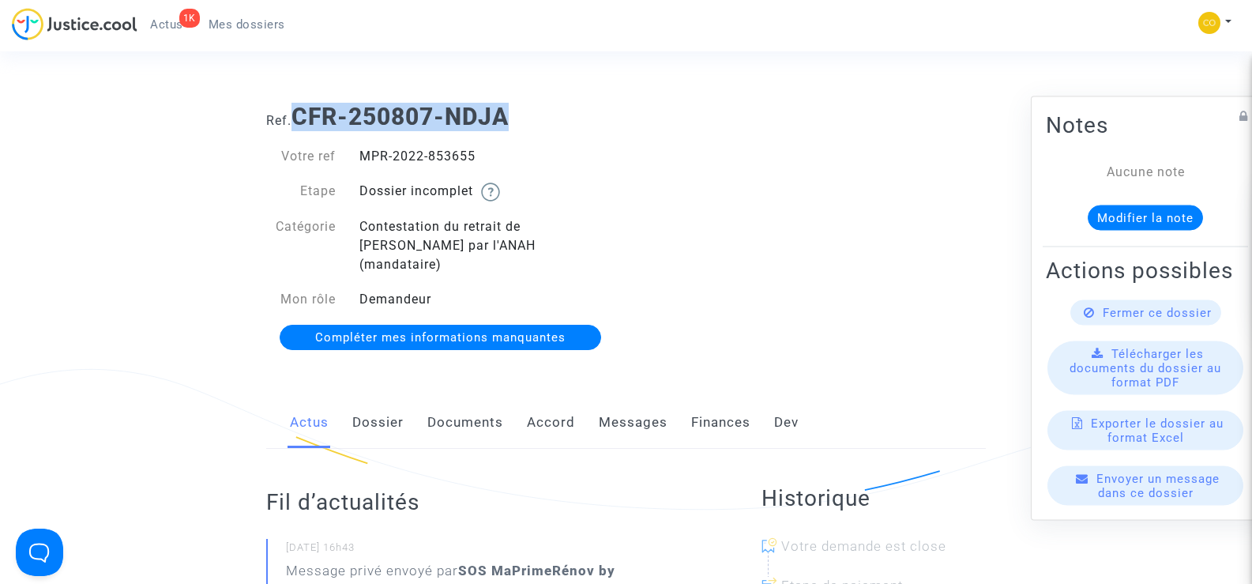
click at [298, 108] on h1 "Ref. CFR-250807-NDJA" at bounding box center [626, 117] width 720 height 28
copy b "CFR-250807-NDJA"
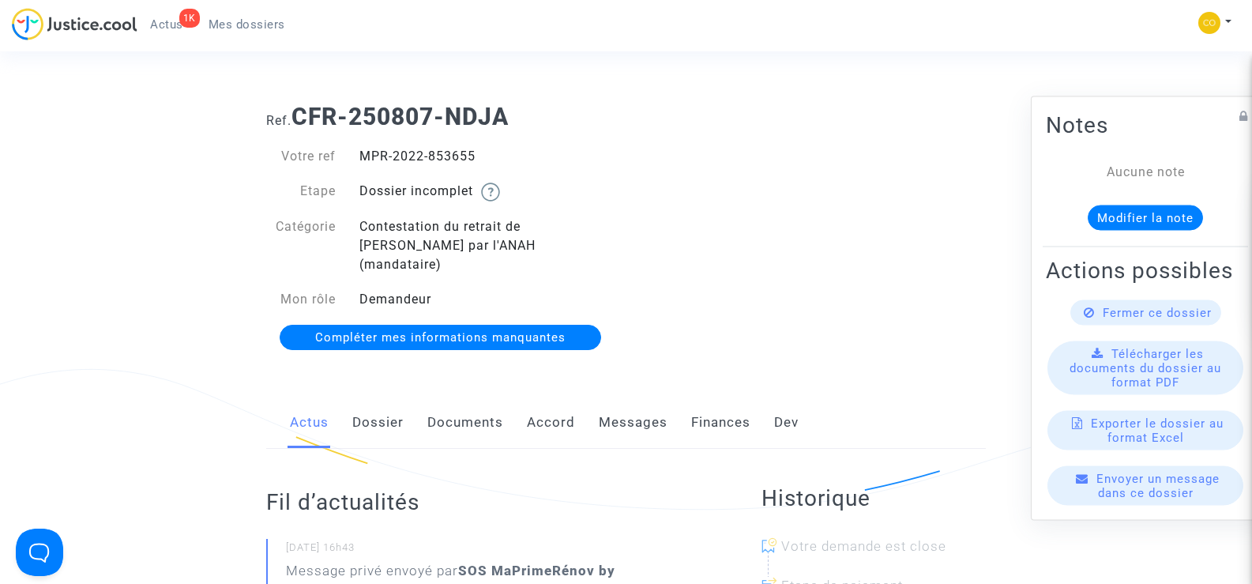
click at [712, 231] on div "Ref. CFR-250807-NDJA Votre ref MPR-2022-853655 Etape Dossier incomplet Catégori…" at bounding box center [626, 227] width 744 height 273
click at [898, 234] on div "Ref. CFR-250807-NDJA Votre ref MPR-2022-853655 Etape Dossier incomplet Catégori…" at bounding box center [626, 227] width 744 height 273
click at [480, 405] on link "Documents" at bounding box center [466, 423] width 76 height 52
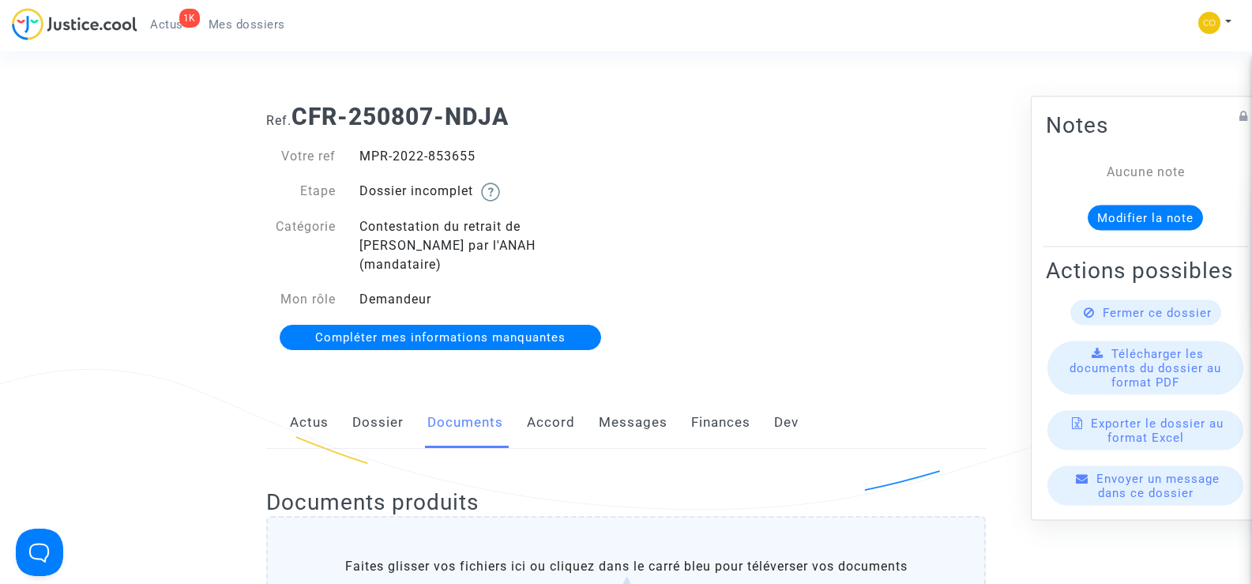
drag, startPoint x: 503, startPoint y: 149, endPoint x: 360, endPoint y: 152, distance: 143.1
click at [360, 152] on div "MPR-2022-853655" at bounding box center [487, 156] width 279 height 19
copy div "MPR-2022-853655"
click at [888, 223] on div "Ref. CFR-250807-NDJA Votre ref MPR-2022-853655 Etape Dossier incomplet Catégori…" at bounding box center [626, 227] width 744 height 273
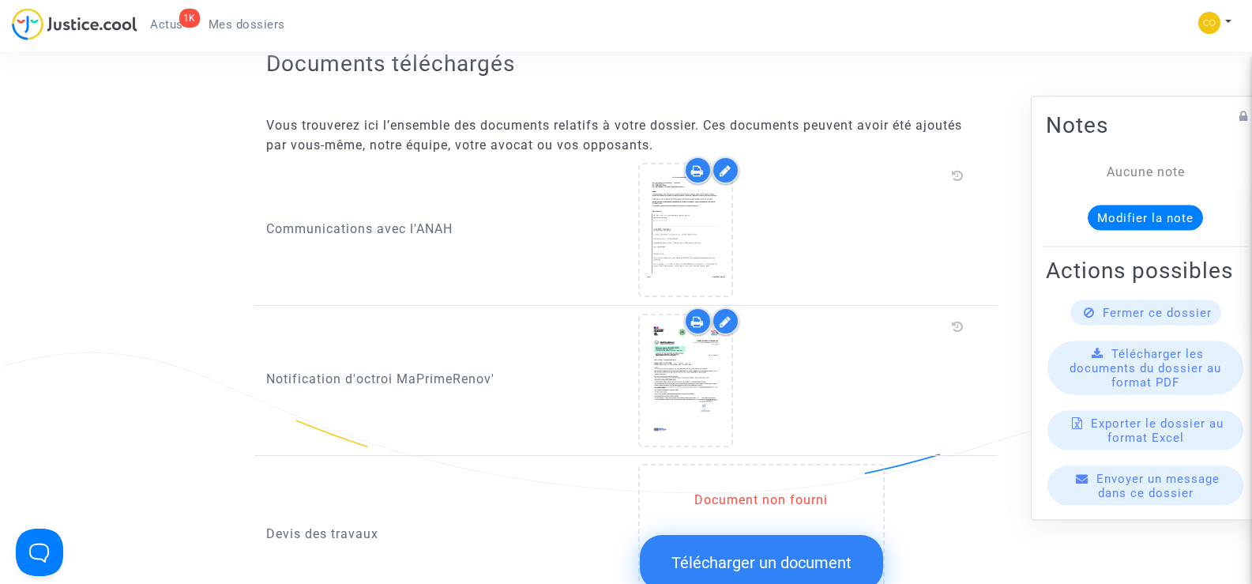
scroll to position [553, 0]
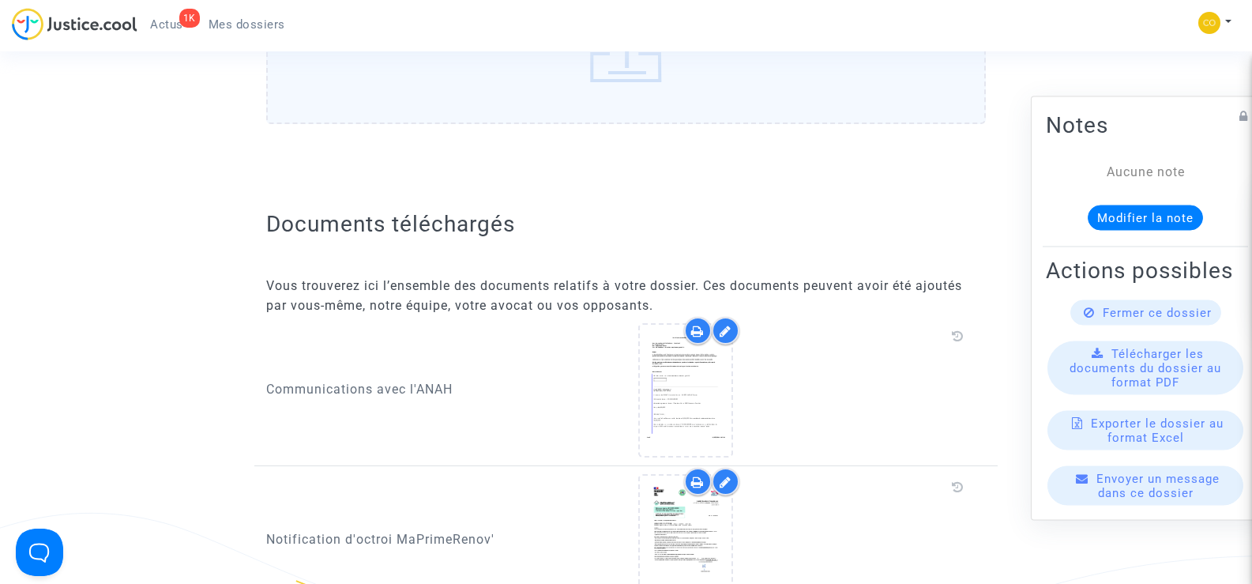
click at [237, 24] on span "Mes dossiers" at bounding box center [247, 24] width 77 height 14
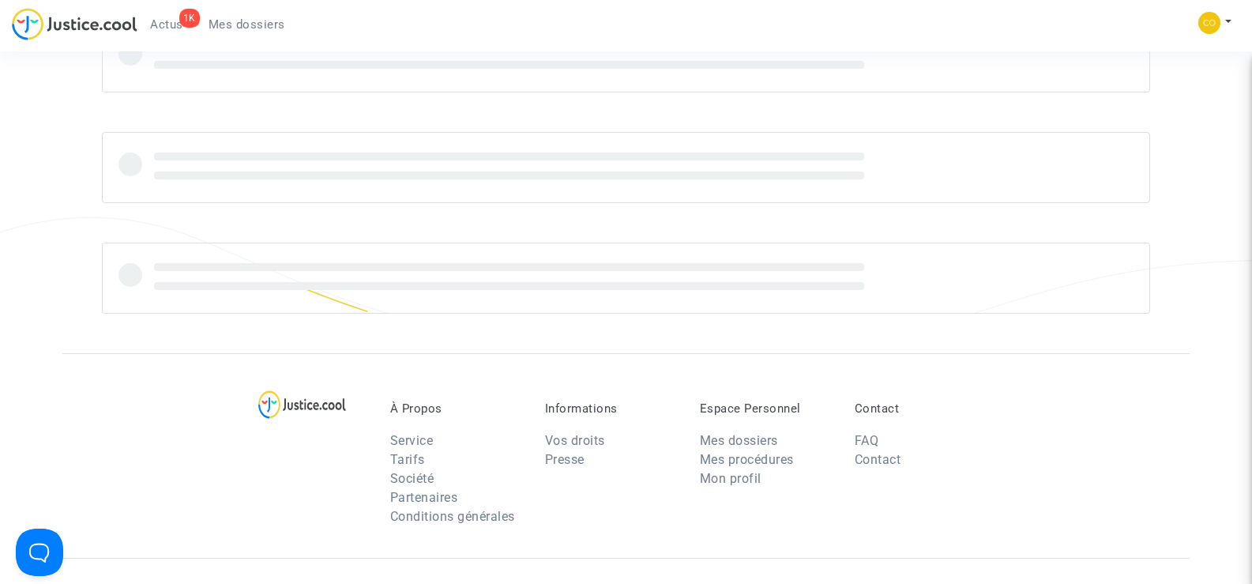
scroll to position [507, 0]
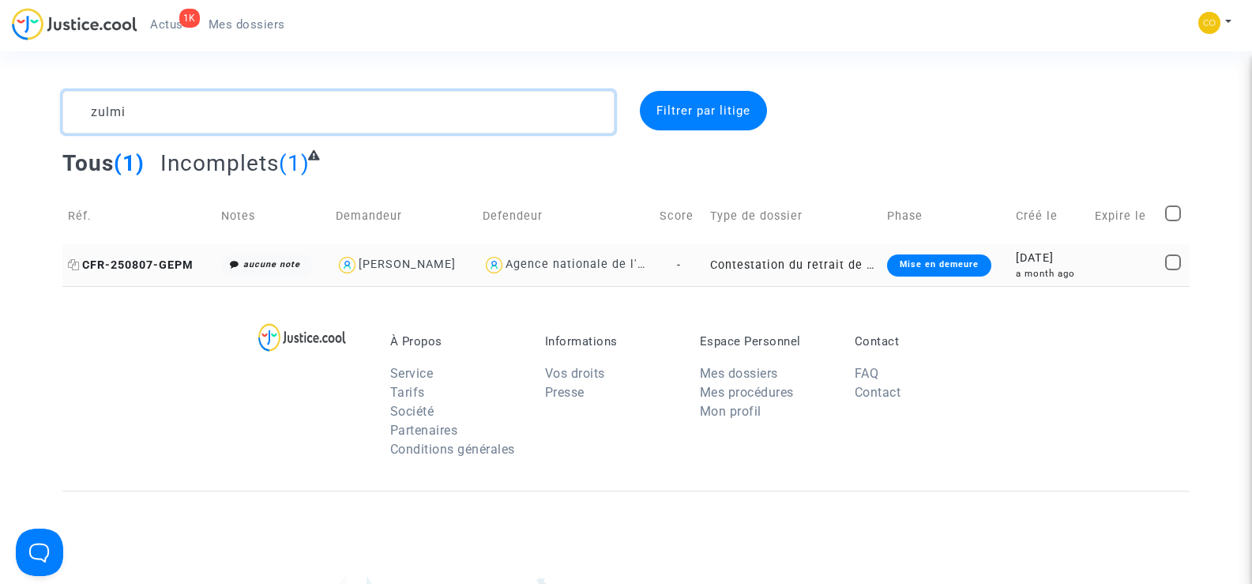
type textarea "zulmi"
click at [150, 261] on span "CFR-250807-GEPM" at bounding box center [131, 264] width 126 height 13
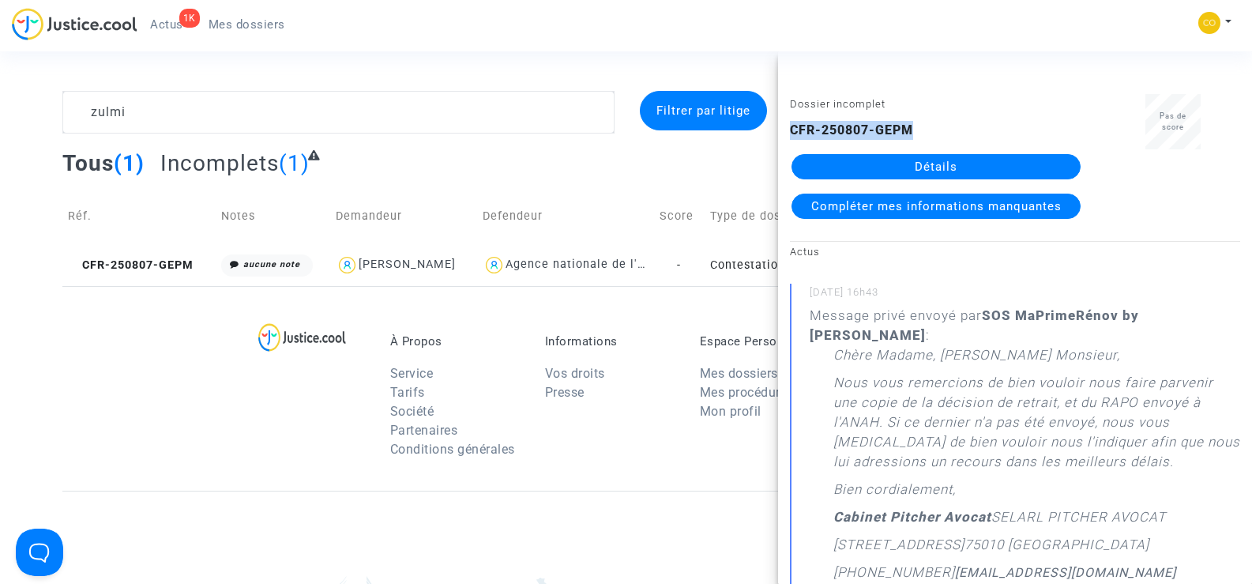
drag, startPoint x: 925, startPoint y: 132, endPoint x: 783, endPoint y: 126, distance: 142.3
click at [783, 126] on div "Dossier incomplet CFR-250807-GEPM Détails Compléter mes informations manquantes" at bounding box center [936, 163] width 316 height 139
copy b "CFR-250807-GEPM"
click at [964, 168] on link "Détails" at bounding box center [936, 166] width 289 height 25
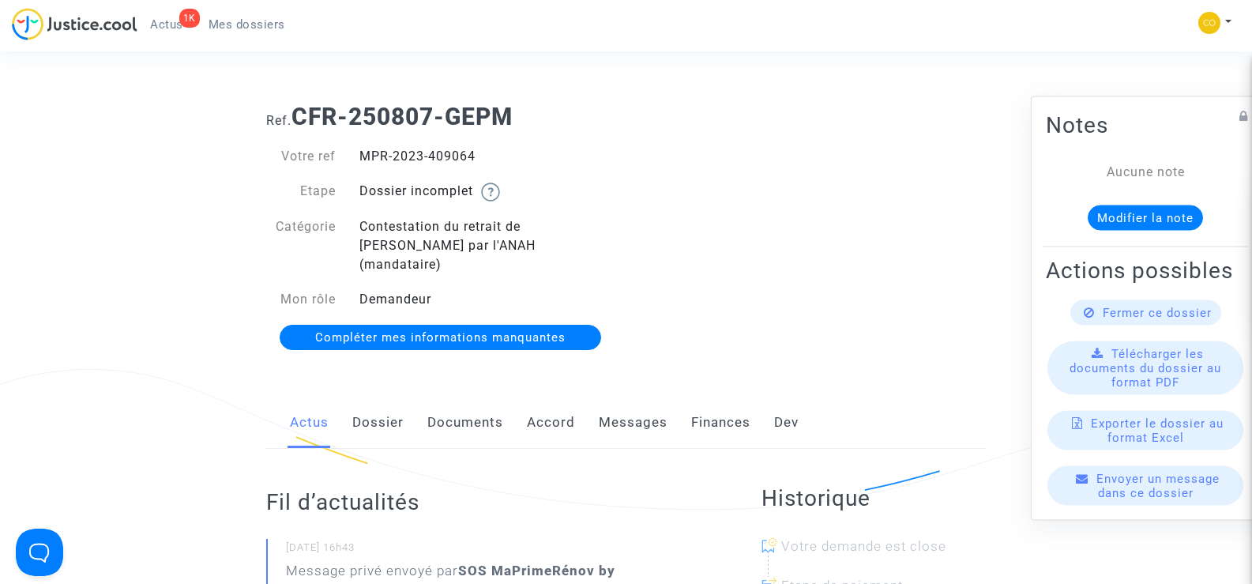
click at [453, 409] on link "Documents" at bounding box center [466, 423] width 76 height 52
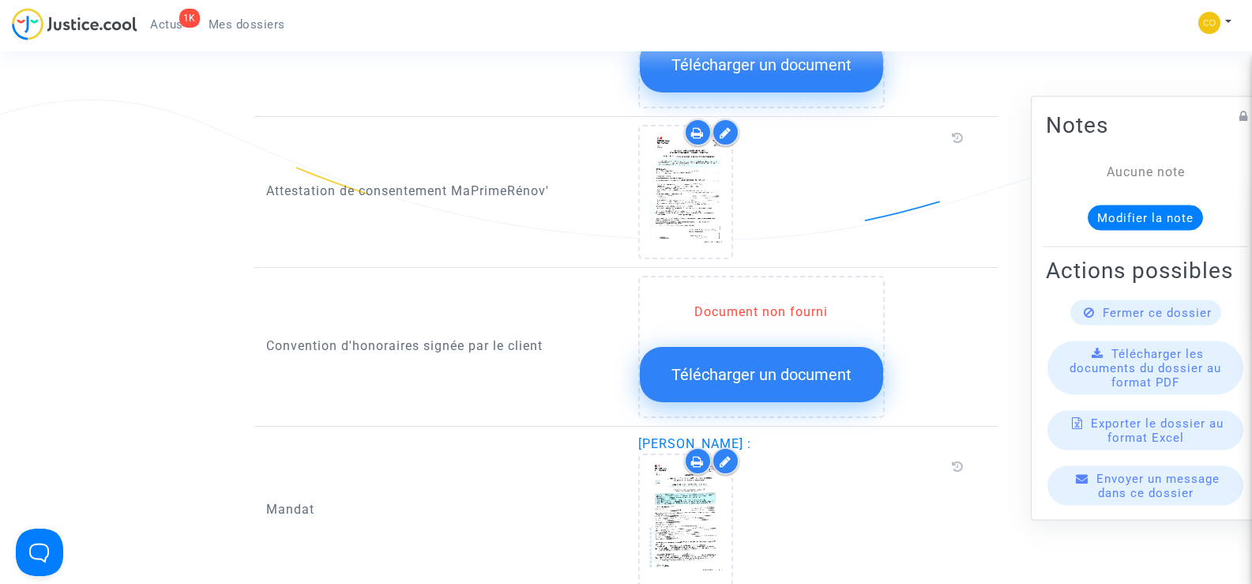
scroll to position [1659, 0]
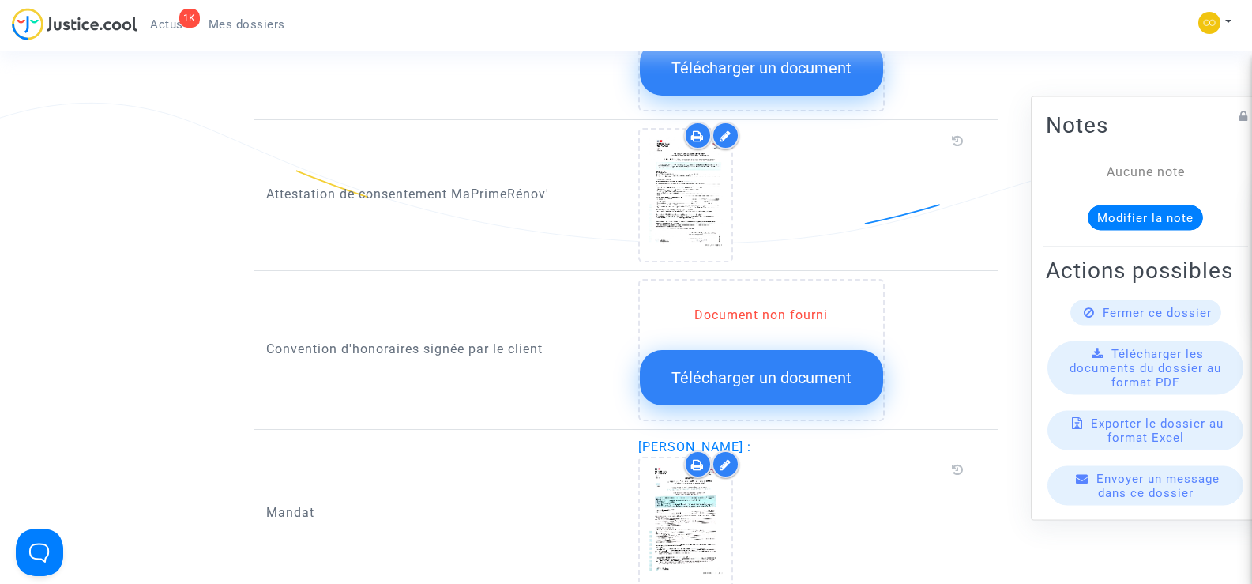
drag, startPoint x: 845, startPoint y: 427, endPoint x: 640, endPoint y: 427, distance: 204.7
click at [640, 439] on span "[PERSON_NAME] :" at bounding box center [694, 446] width 113 height 15
copy span "[PERSON_NAME]"
click at [910, 510] on div at bounding box center [804, 524] width 333 height 134
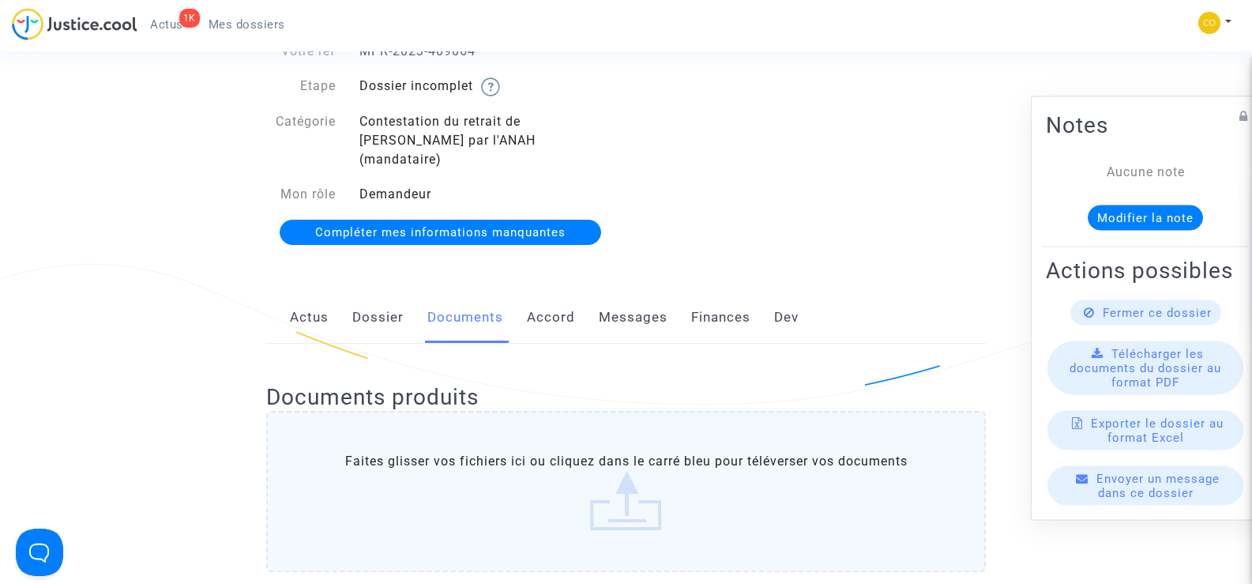
scroll to position [0, 0]
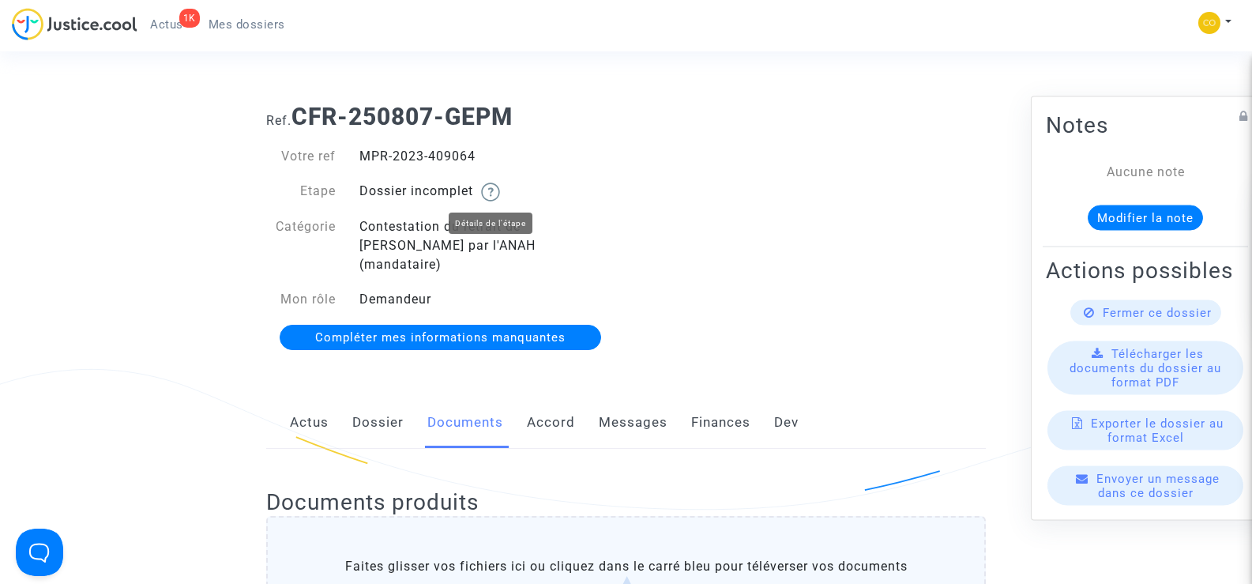
click at [360, 153] on div "MPR-2023-409064" at bounding box center [487, 156] width 279 height 19
copy div "MPR-2023-409064"
click at [773, 220] on div "Ref. CFR-250807-GEPM Votre ref MPR-2023-409064 Etape Dossier incomplet Catégori…" at bounding box center [626, 227] width 744 height 273
click at [228, 29] on span "Mes dossiers" at bounding box center [247, 24] width 77 height 14
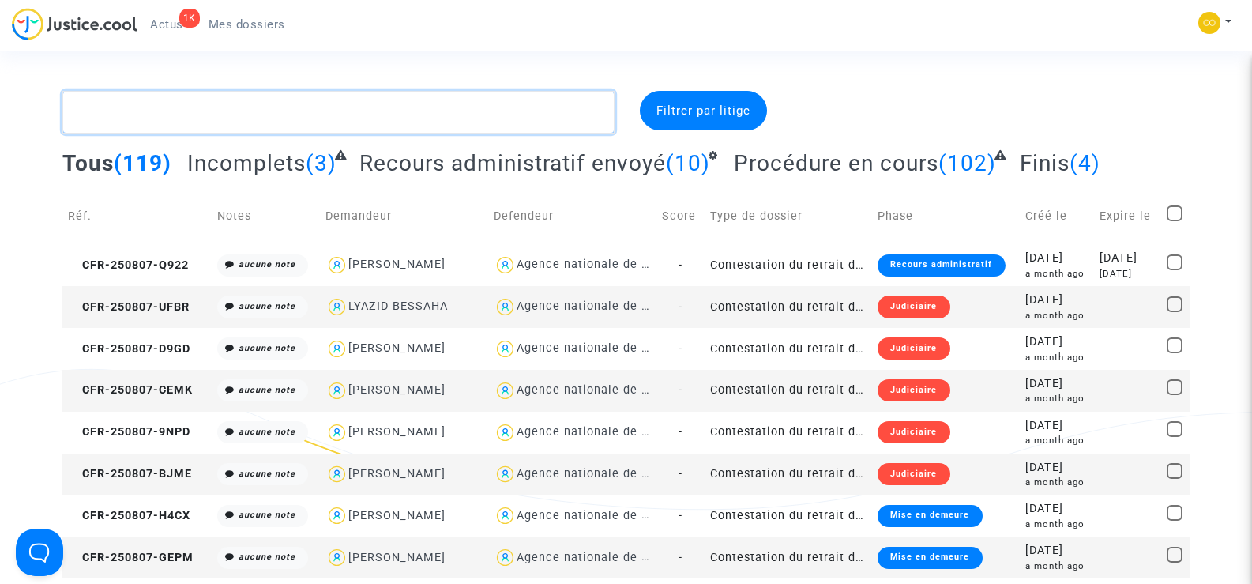
click at [191, 116] on textarea at bounding box center [338, 112] width 552 height 43
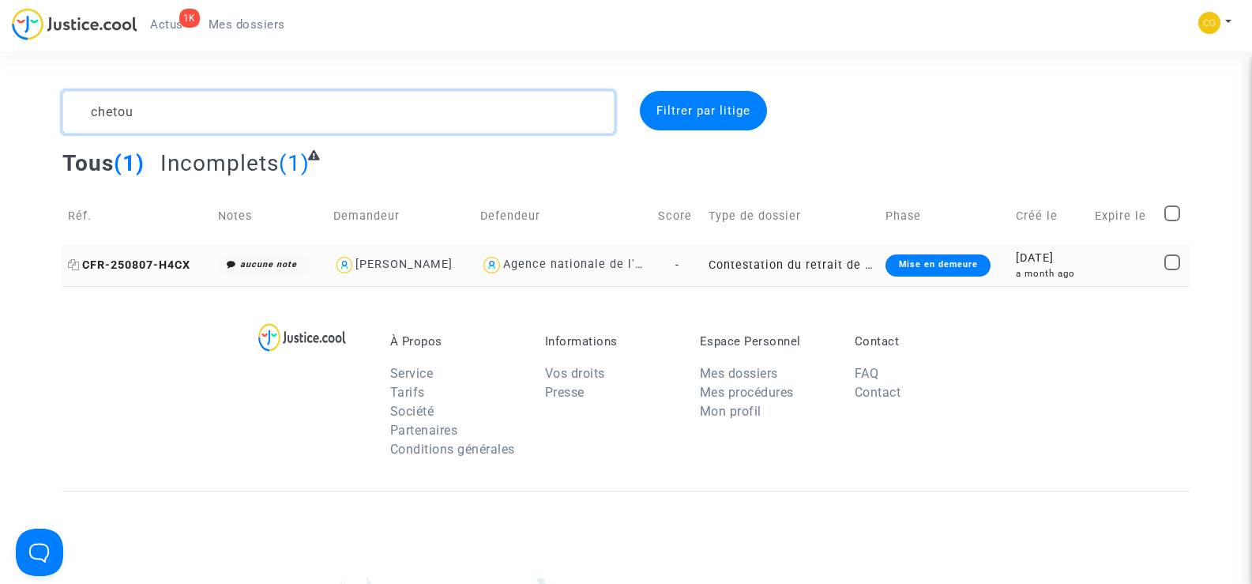
type textarea "chetou"
click at [126, 264] on span "CFR-250807-H4CX" at bounding box center [129, 264] width 122 height 13
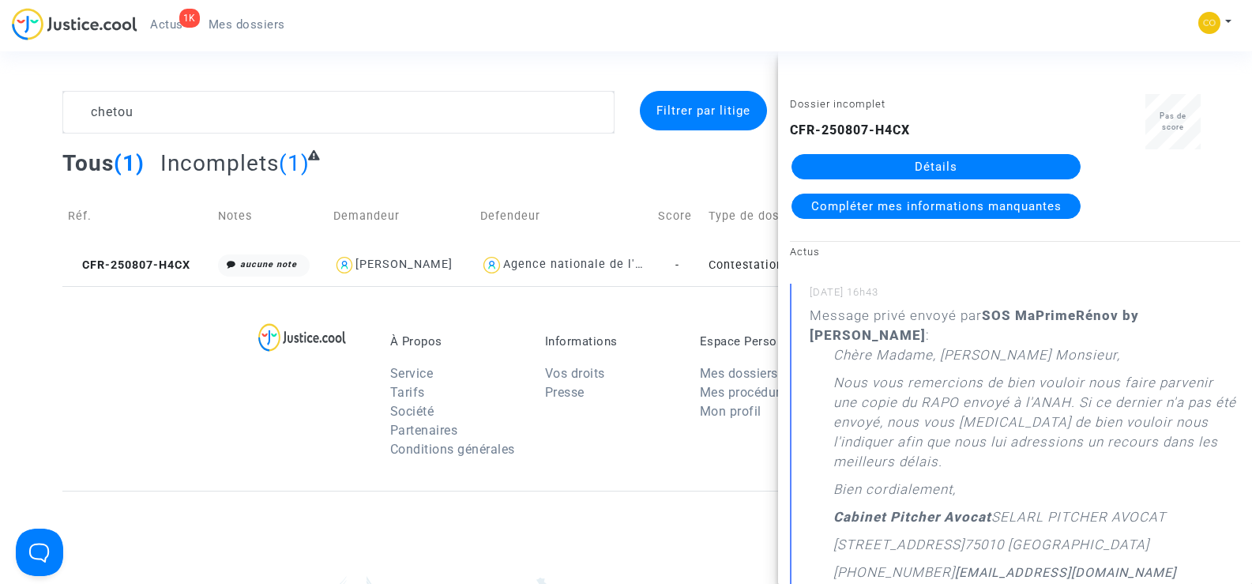
click at [950, 165] on link "Détails" at bounding box center [936, 166] width 289 height 25
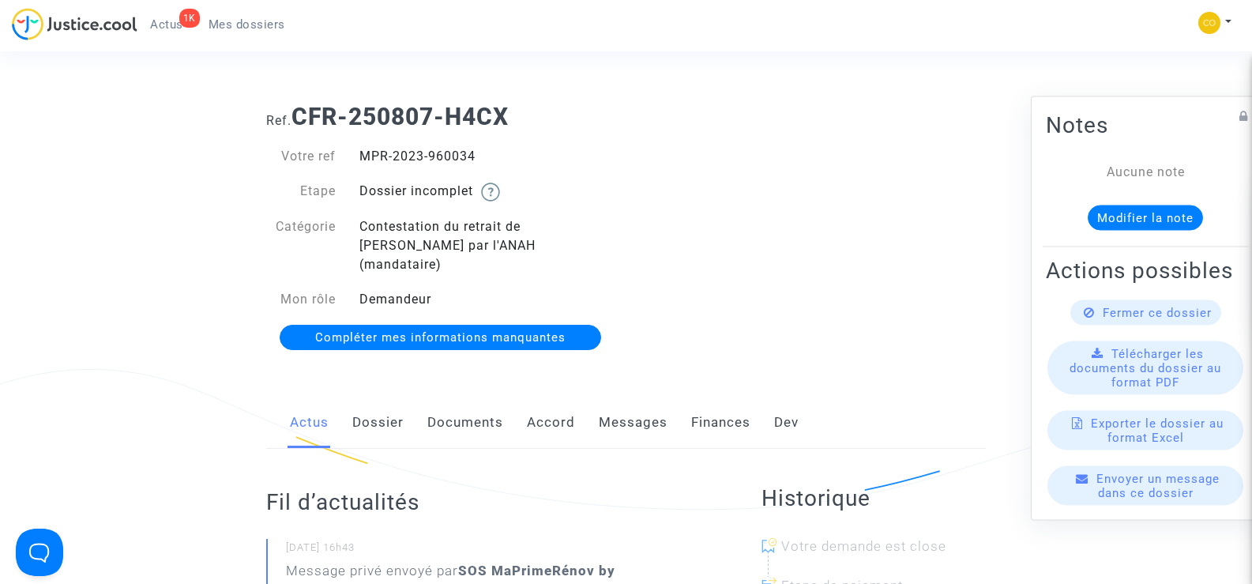
drag, startPoint x: 492, startPoint y: 154, endPoint x: 363, endPoint y: 152, distance: 129.6
click at [363, 152] on div "MPR-2023-960034" at bounding box center [487, 156] width 279 height 19
copy div "MPR-2023-960034"
click at [820, 235] on div "Ref. CFR-250807-H4CX Votre ref MPR-2023-960034 Etape Dossier incomplet Catégori…" at bounding box center [626, 227] width 744 height 273
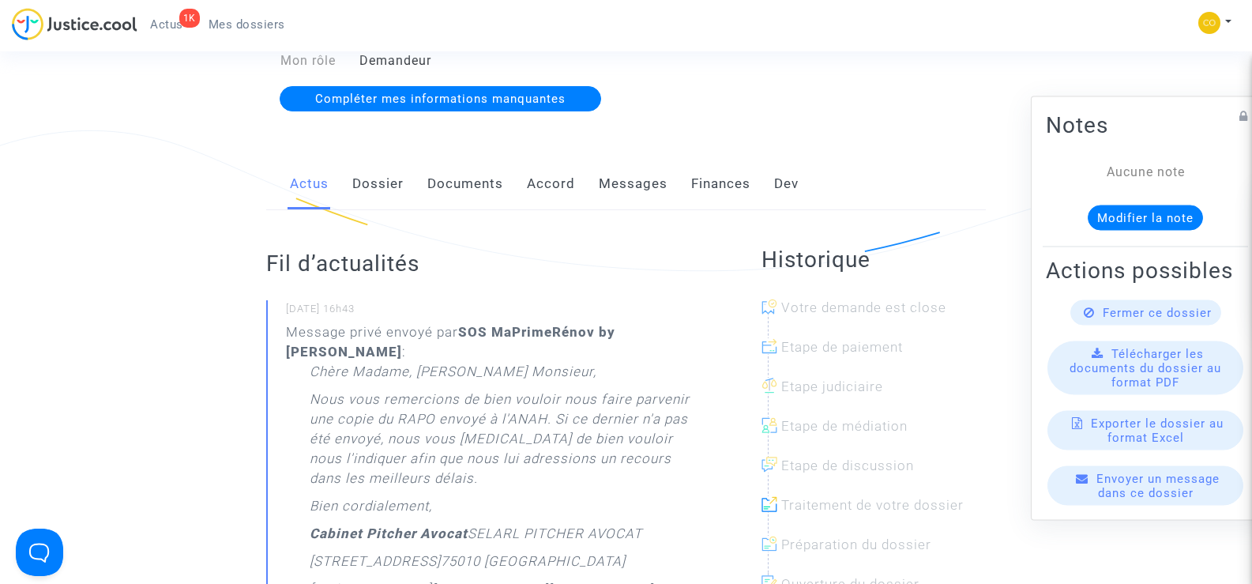
scroll to position [237, 0]
click at [476, 171] on link "Documents" at bounding box center [466, 186] width 76 height 52
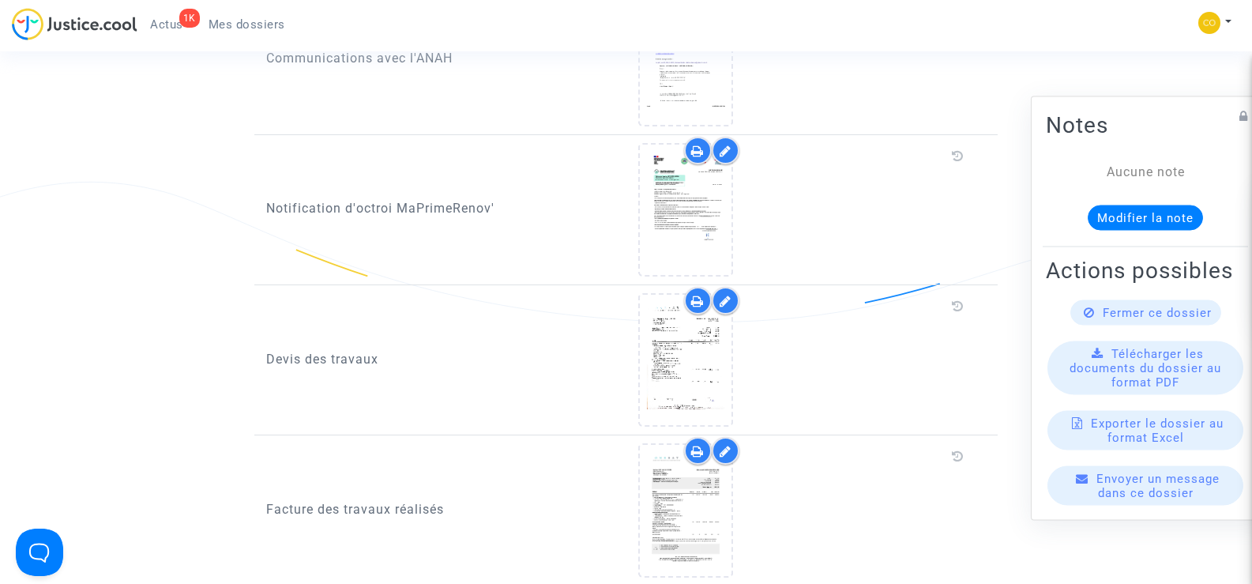
scroll to position [632, 0]
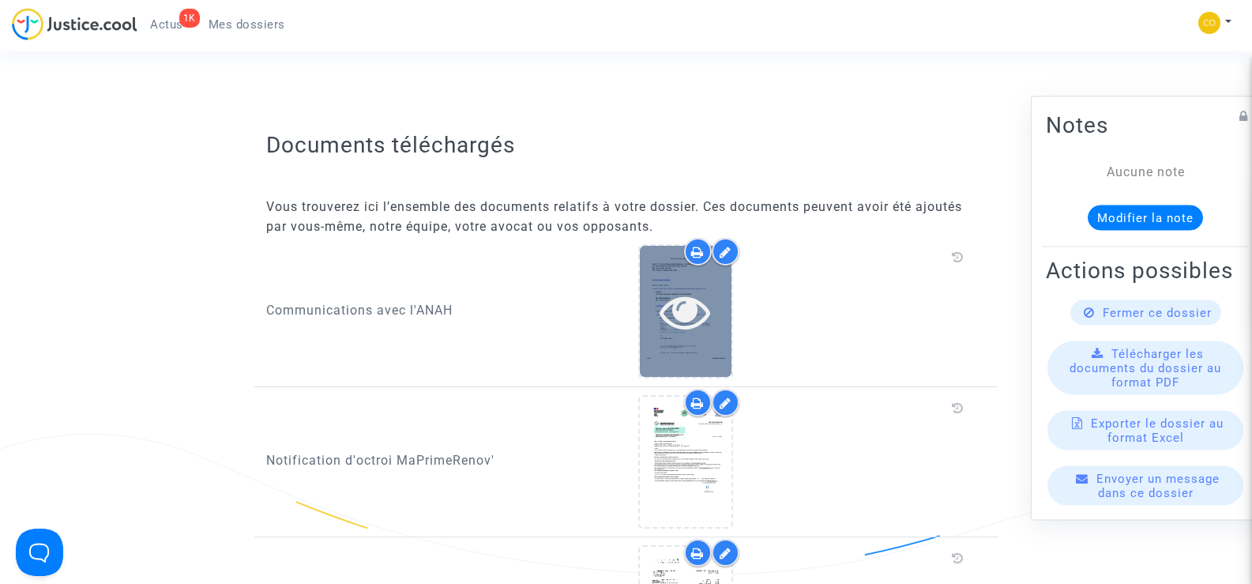
click at [714, 299] on div at bounding box center [686, 311] width 92 height 51
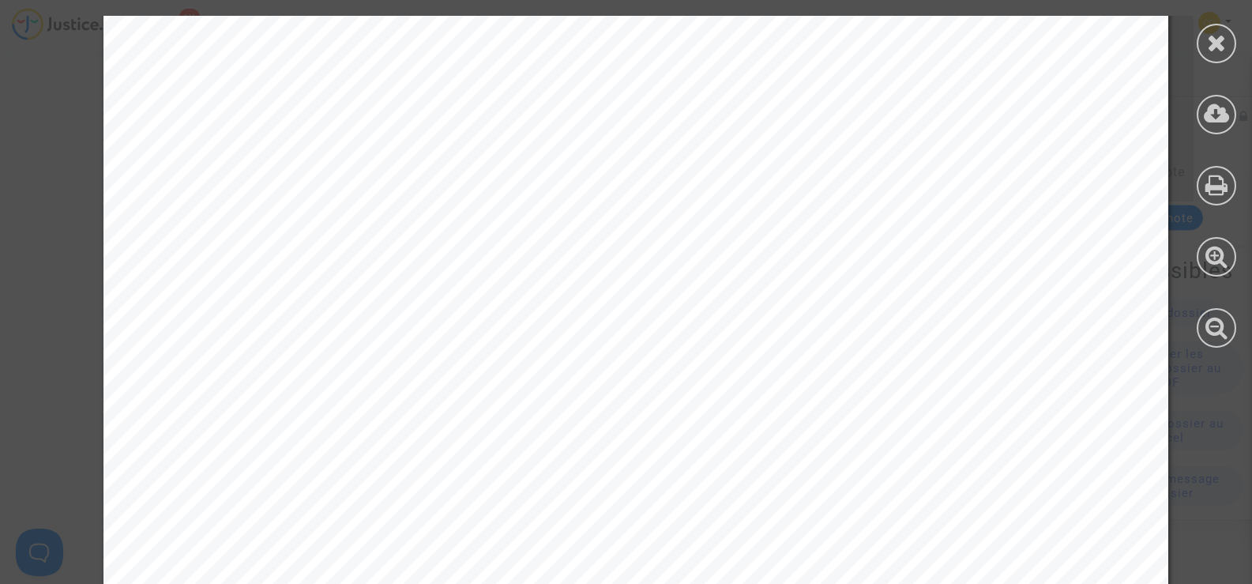
scroll to position [15962, 0]
click at [1225, 44] on icon at bounding box center [1217, 43] width 20 height 24
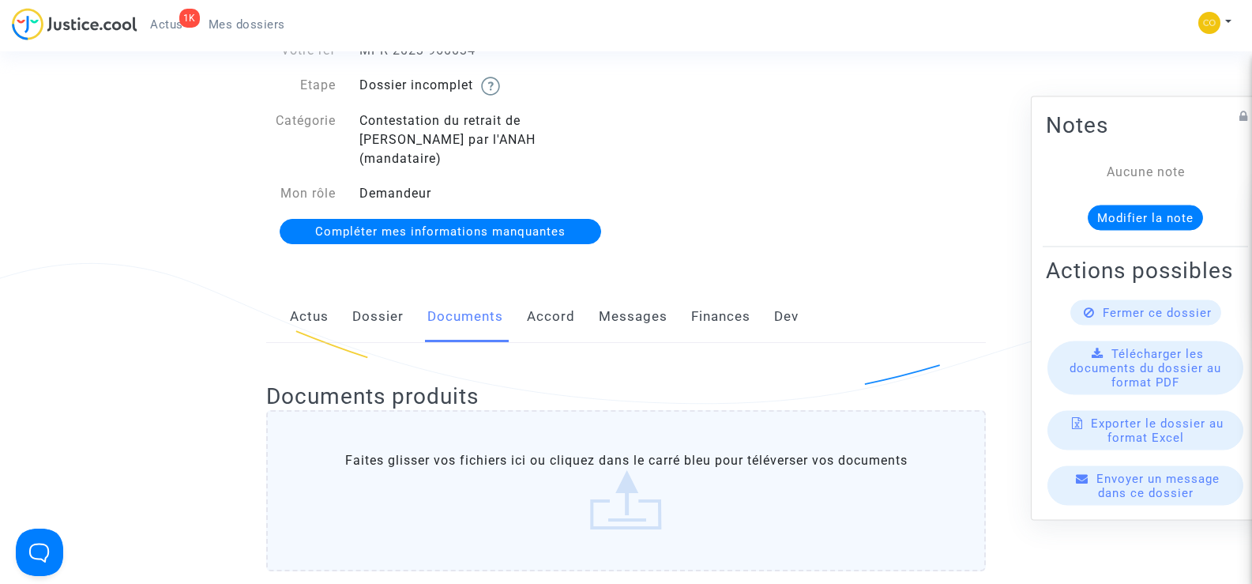
scroll to position [237, 0]
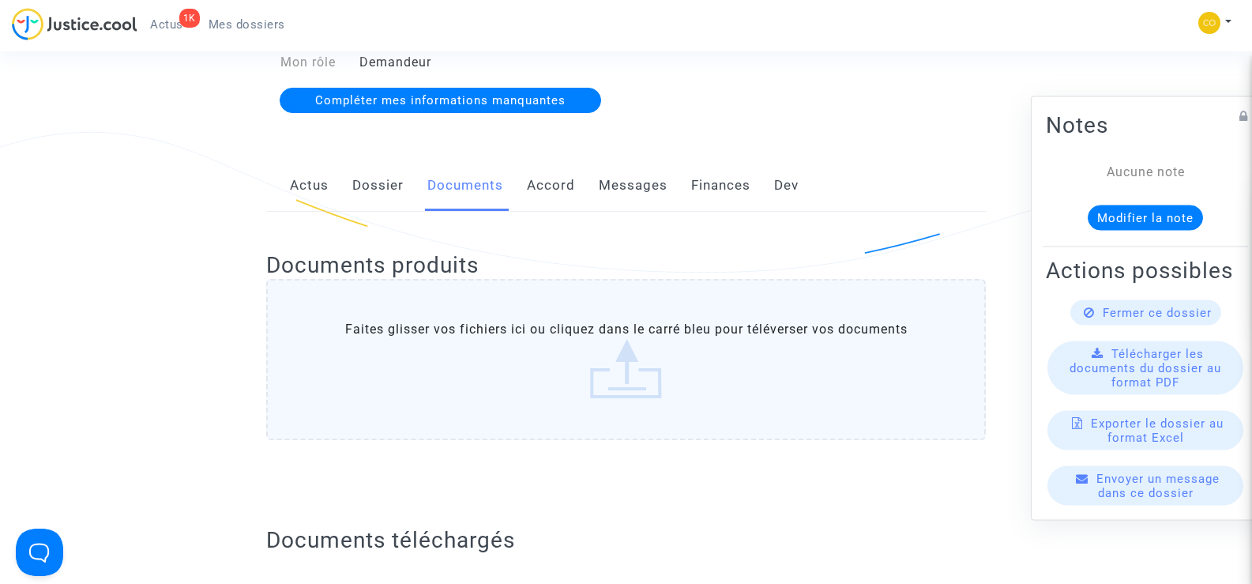
click at [923, 160] on div "Actus Dossier Documents Accord Messages Finances Dev" at bounding box center [626, 186] width 720 height 53
